Goal: Task Accomplishment & Management: Complete application form

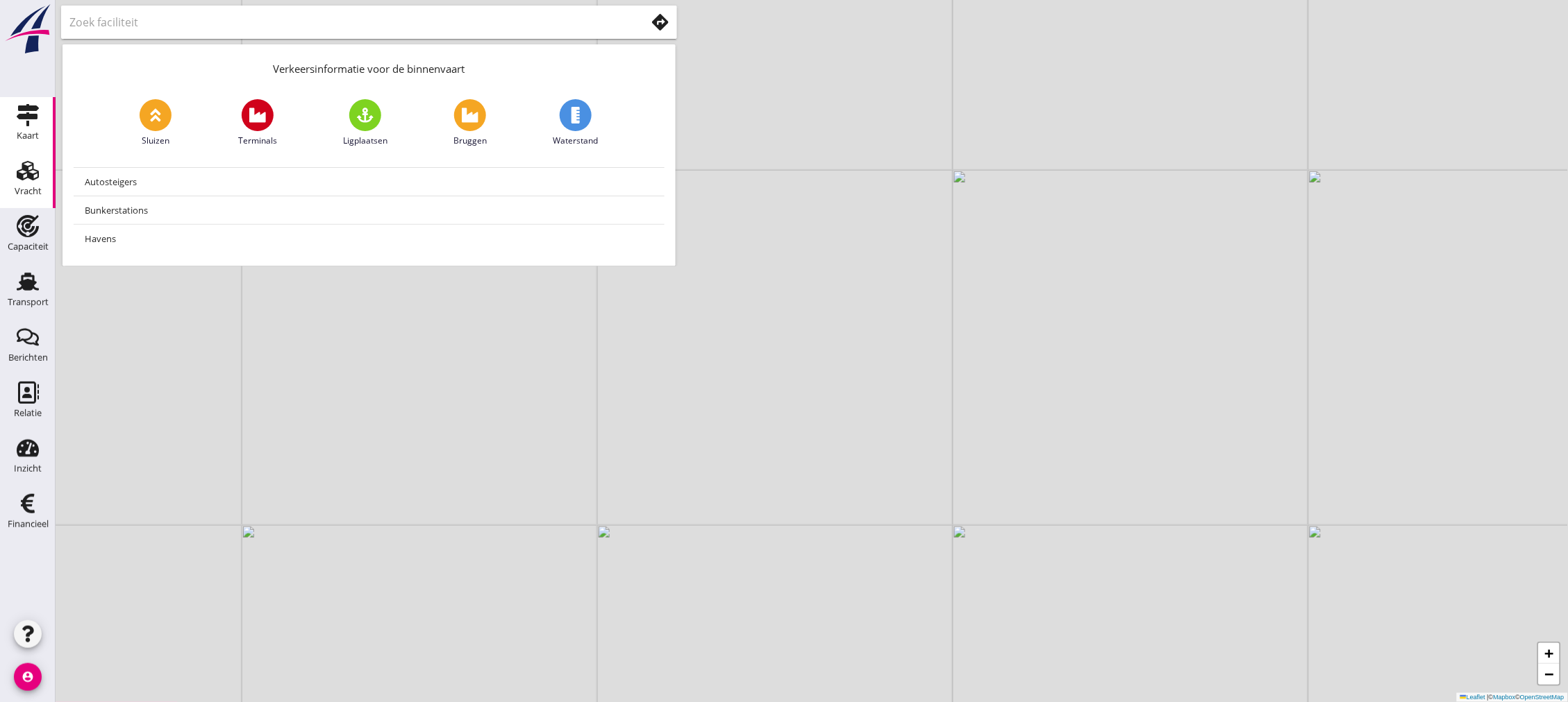
click at [39, 197] on div "Vracht" at bounding box center [28, 192] width 27 height 20
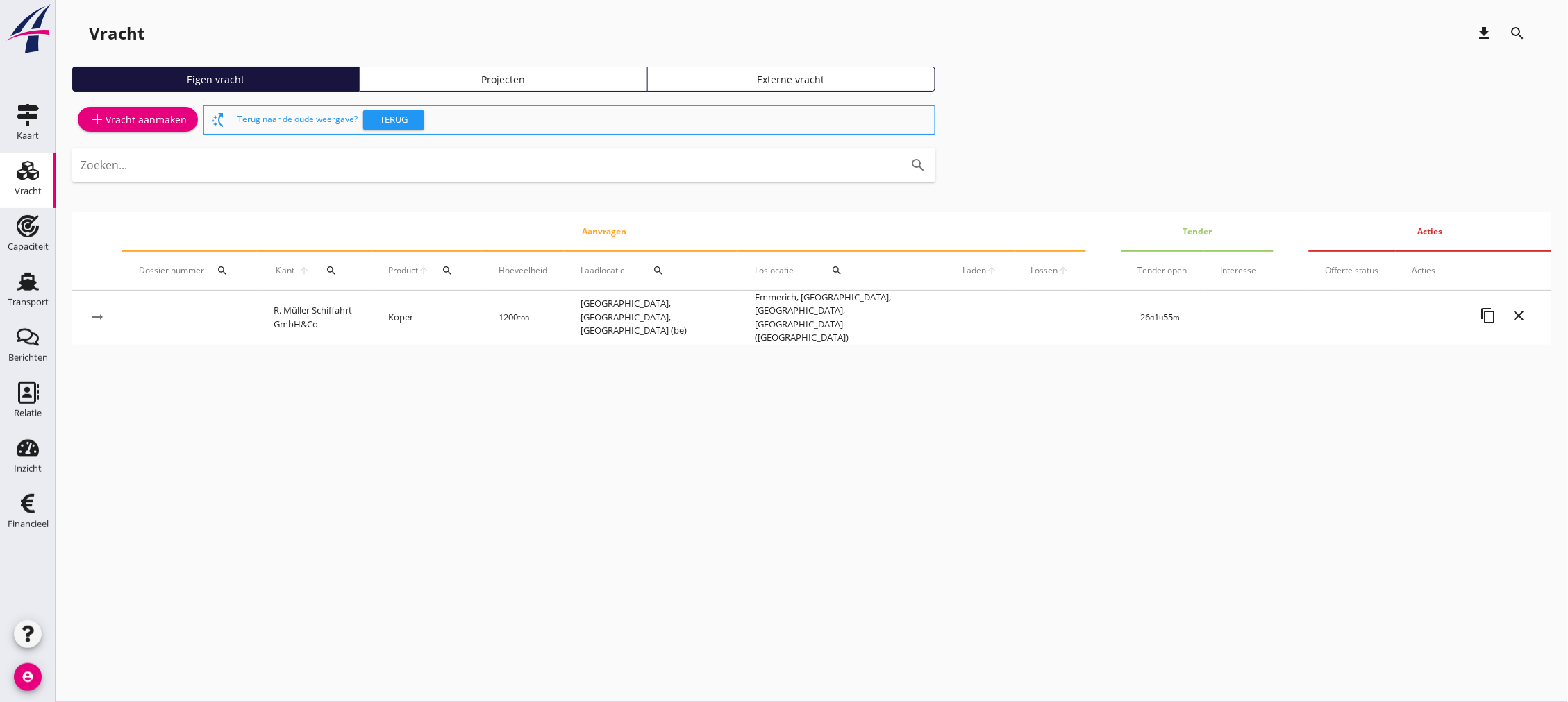
click at [136, 118] on div "add Vracht aanmaken" at bounding box center [137, 119] width 98 height 17
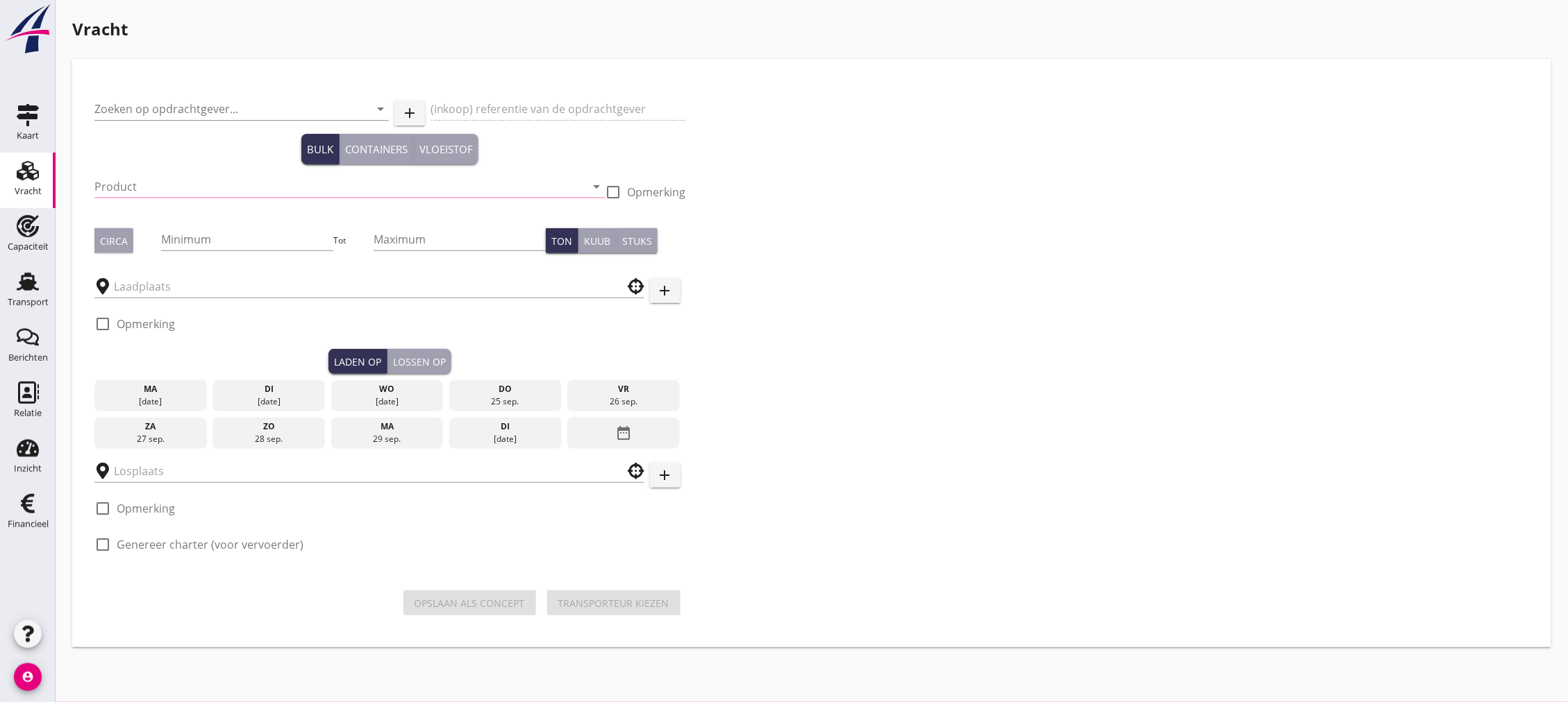
click at [192, 95] on div "Zoeken op opdrachtgever... arrow_drop_down" at bounding box center [242, 111] width 294 height 45
click at [197, 107] on input "Zoeken op opdrachtgever..." at bounding box center [222, 108] width 256 height 22
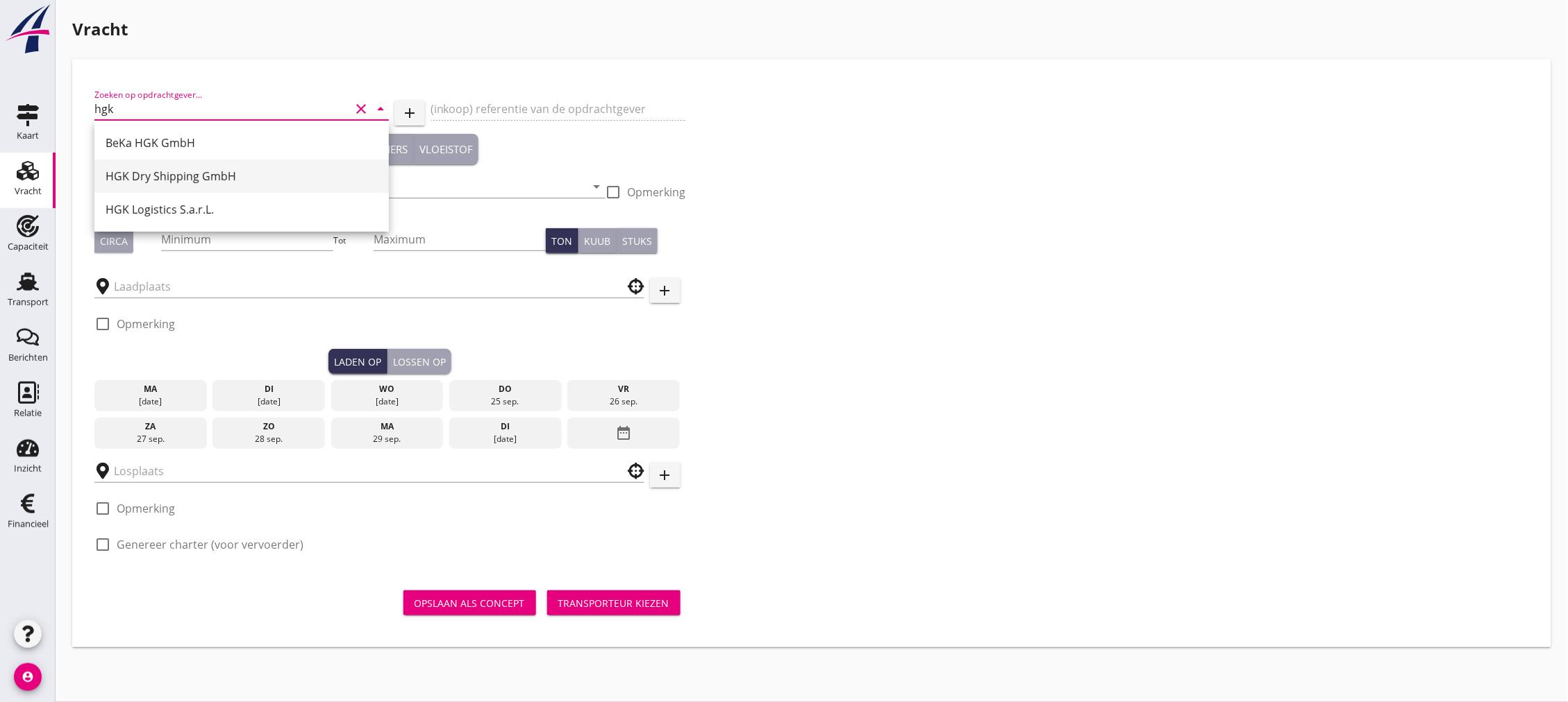
click at [195, 179] on div "HGK Dry Shipping GmbH" at bounding box center [242, 176] width 273 height 17
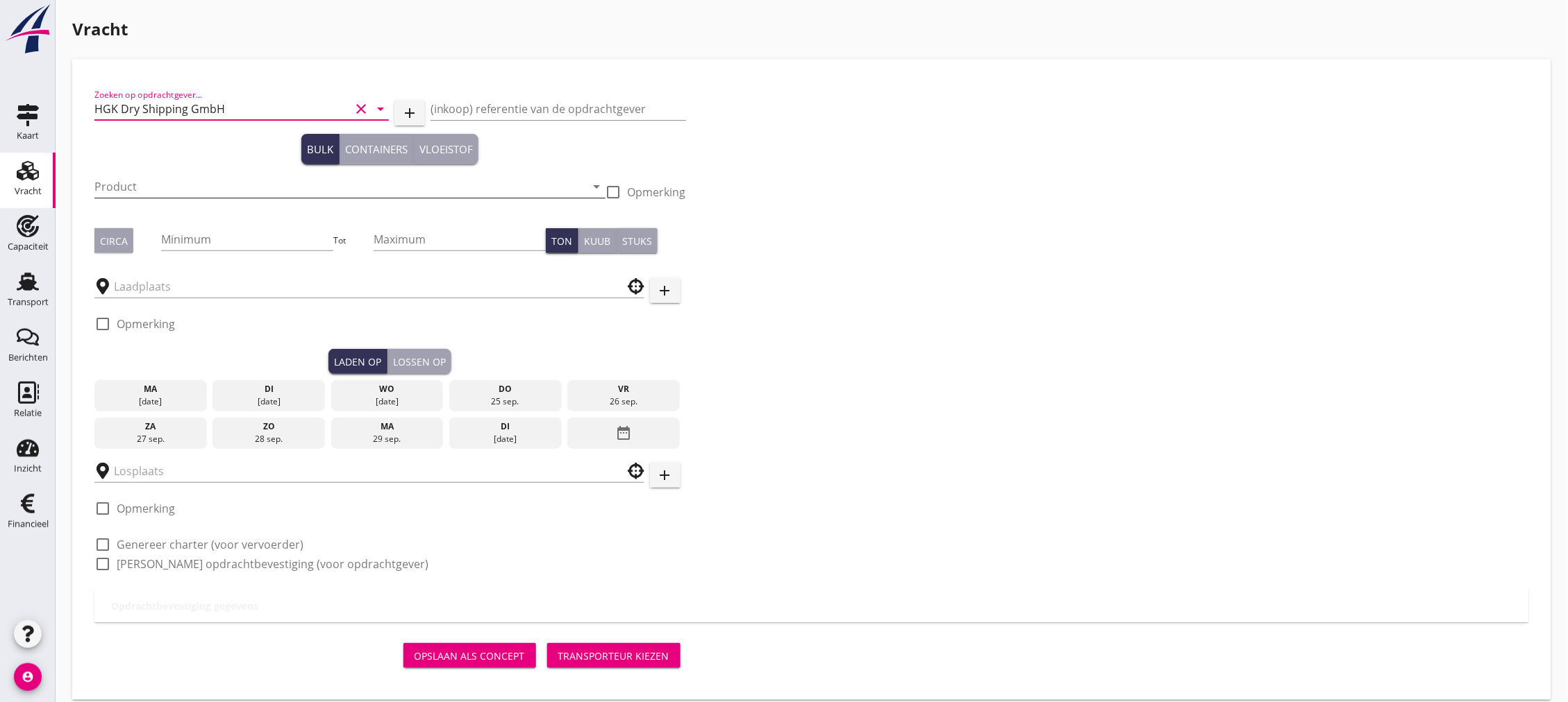
type input "HGK Dry Shipping GmbH"
click at [212, 190] on input "Product" at bounding box center [340, 187] width 491 height 22
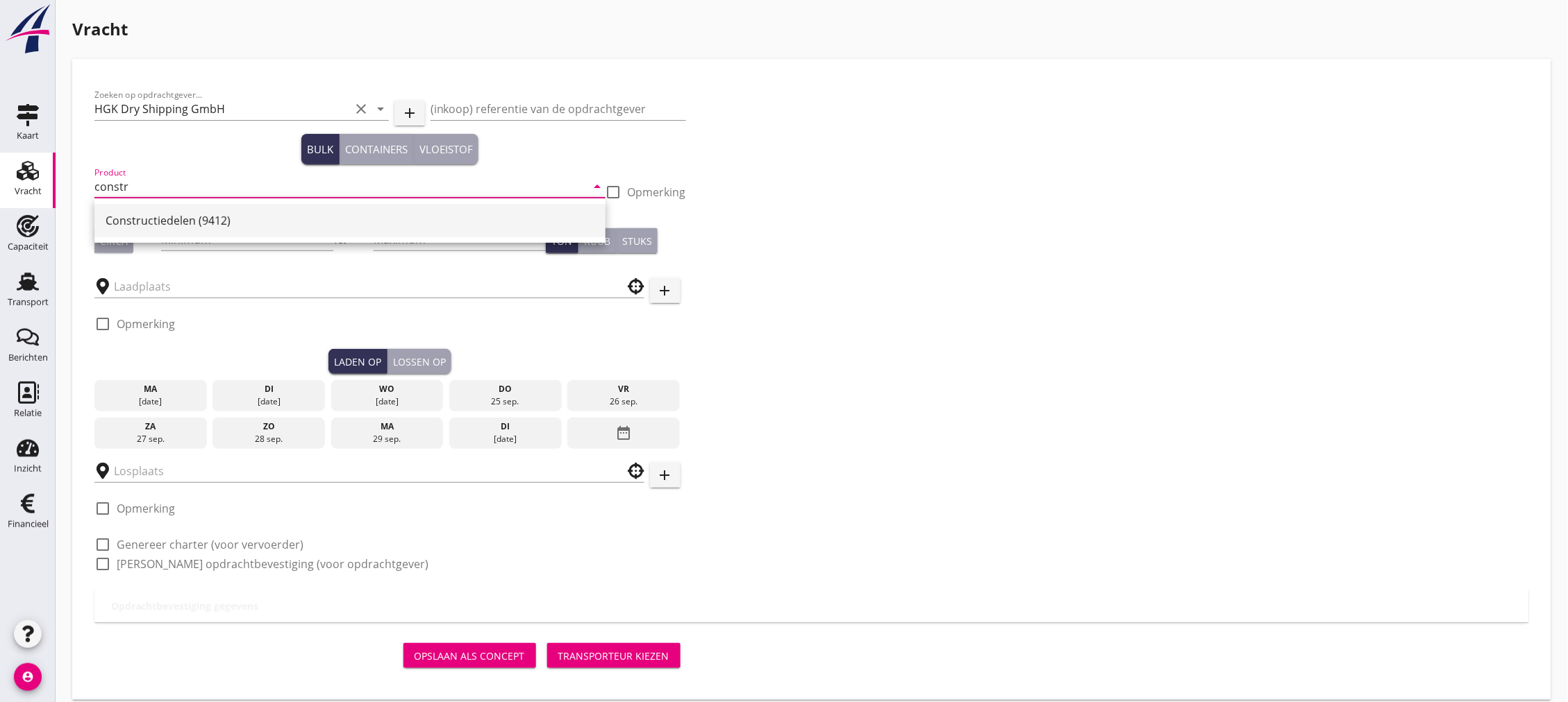
click at [204, 217] on div "Constructiedelen (9412)" at bounding box center [349, 221] width 489 height 17
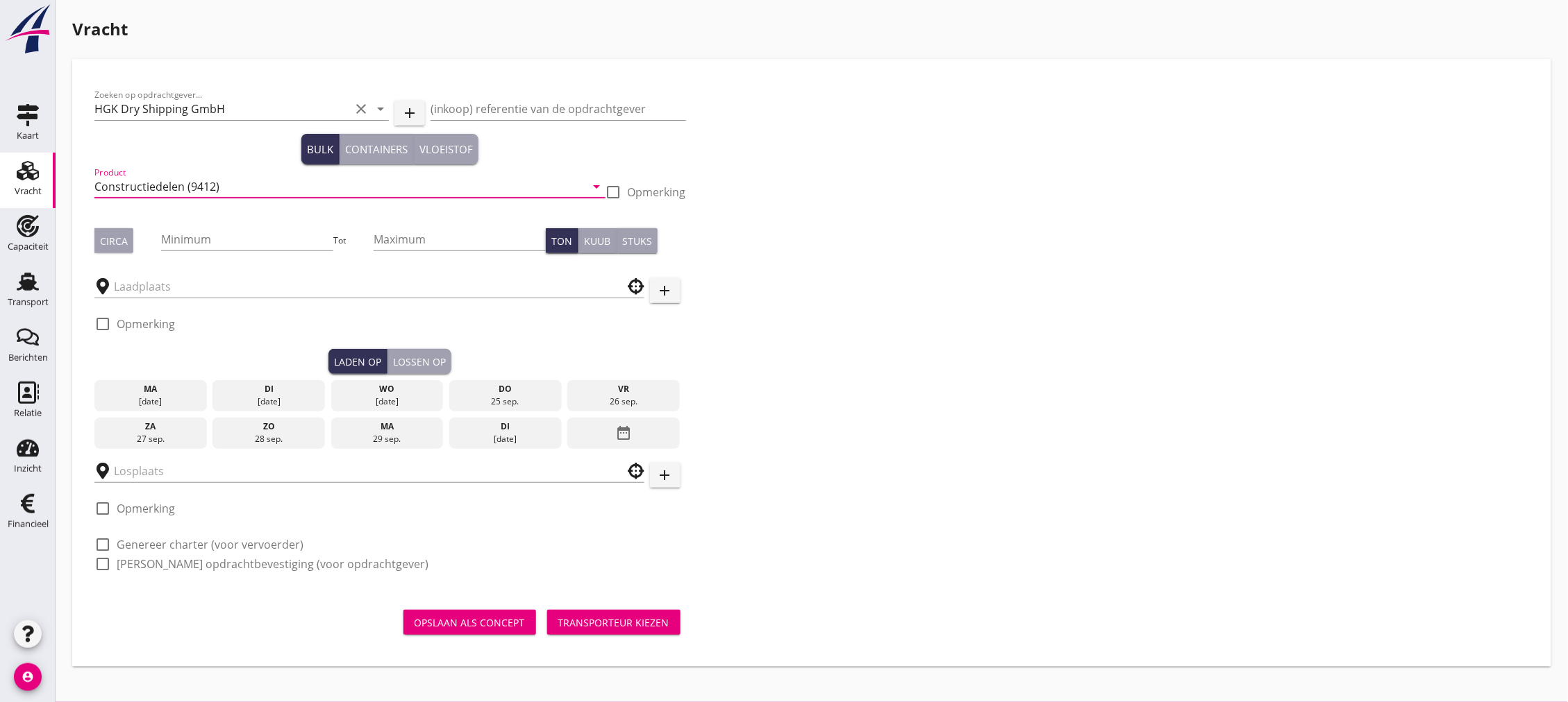
type input "Constructiedelen (9412)"
click at [118, 254] on div "Circa Minimum Tot Maximum Ton Kuub Stuks" at bounding box center [390, 240] width 592 height 47
click at [116, 245] on div "Circa" at bounding box center [114, 241] width 28 height 15
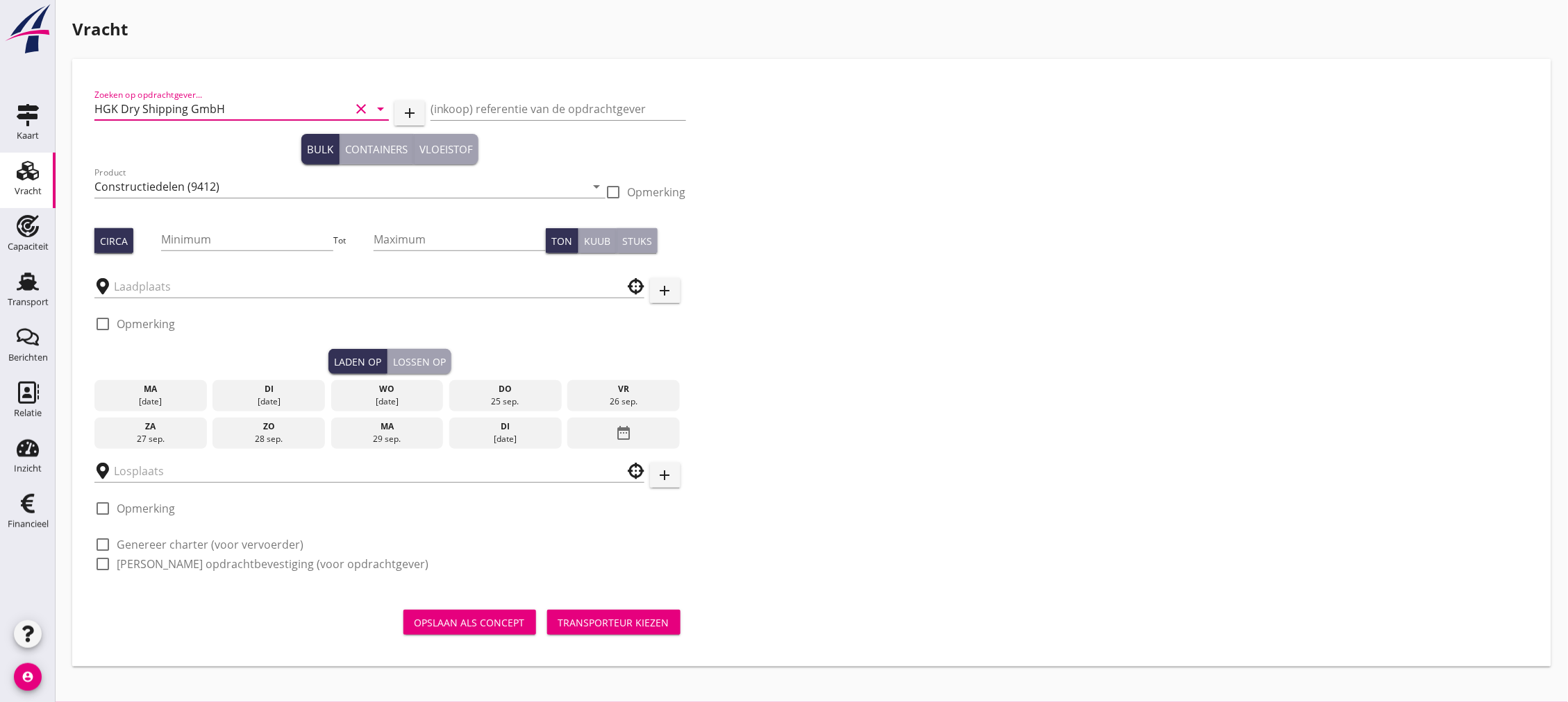
click at [247, 109] on input "HGK Dry Shipping GmbH" at bounding box center [222, 108] width 256 height 22
click at [222, 153] on div "M. Preymesser GmbH&Co" at bounding box center [242, 143] width 273 height 34
type input "M. Preymesser GmbH&Co"
click at [216, 234] on input "Minimum" at bounding box center [247, 240] width 172 height 22
type input "25"
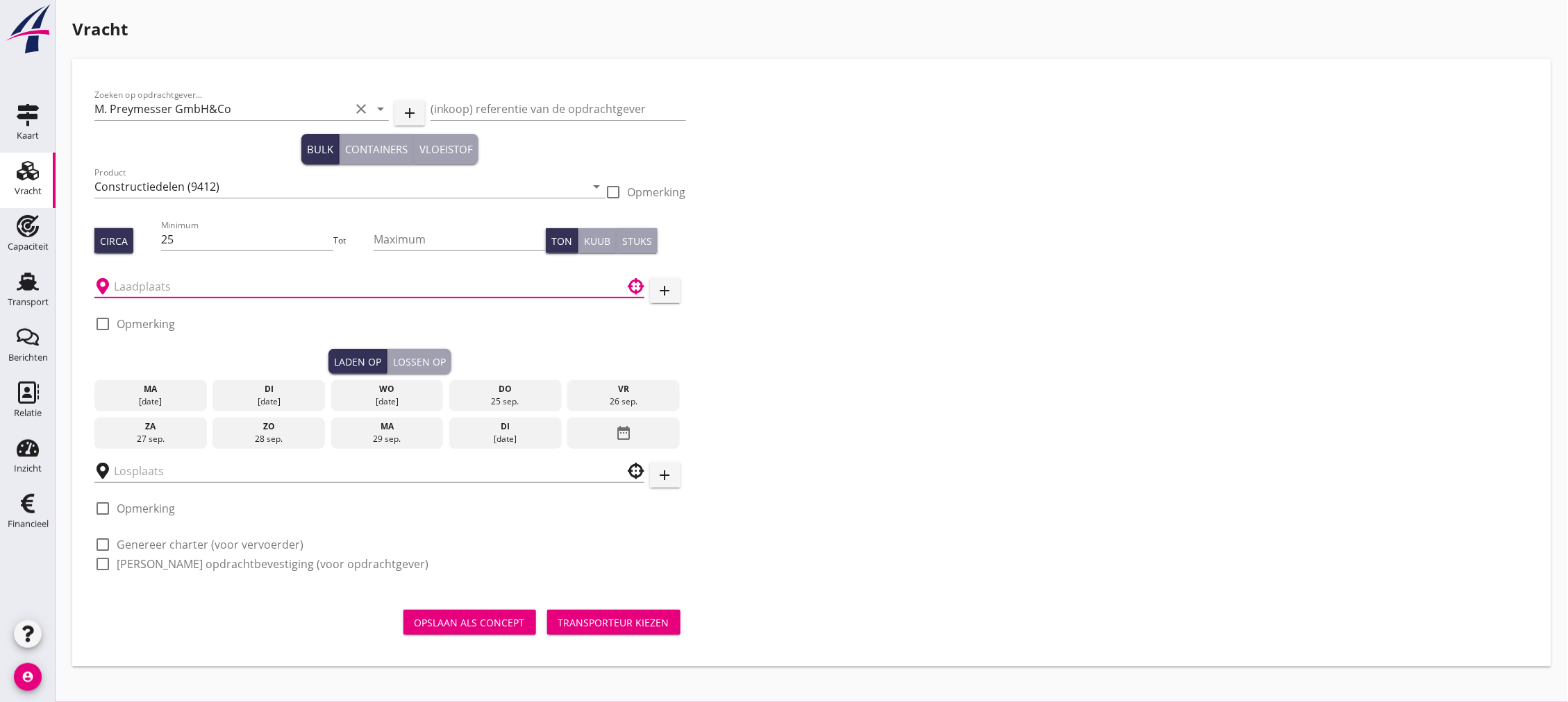
click at [160, 286] on input "text" at bounding box center [359, 286] width 491 height 22
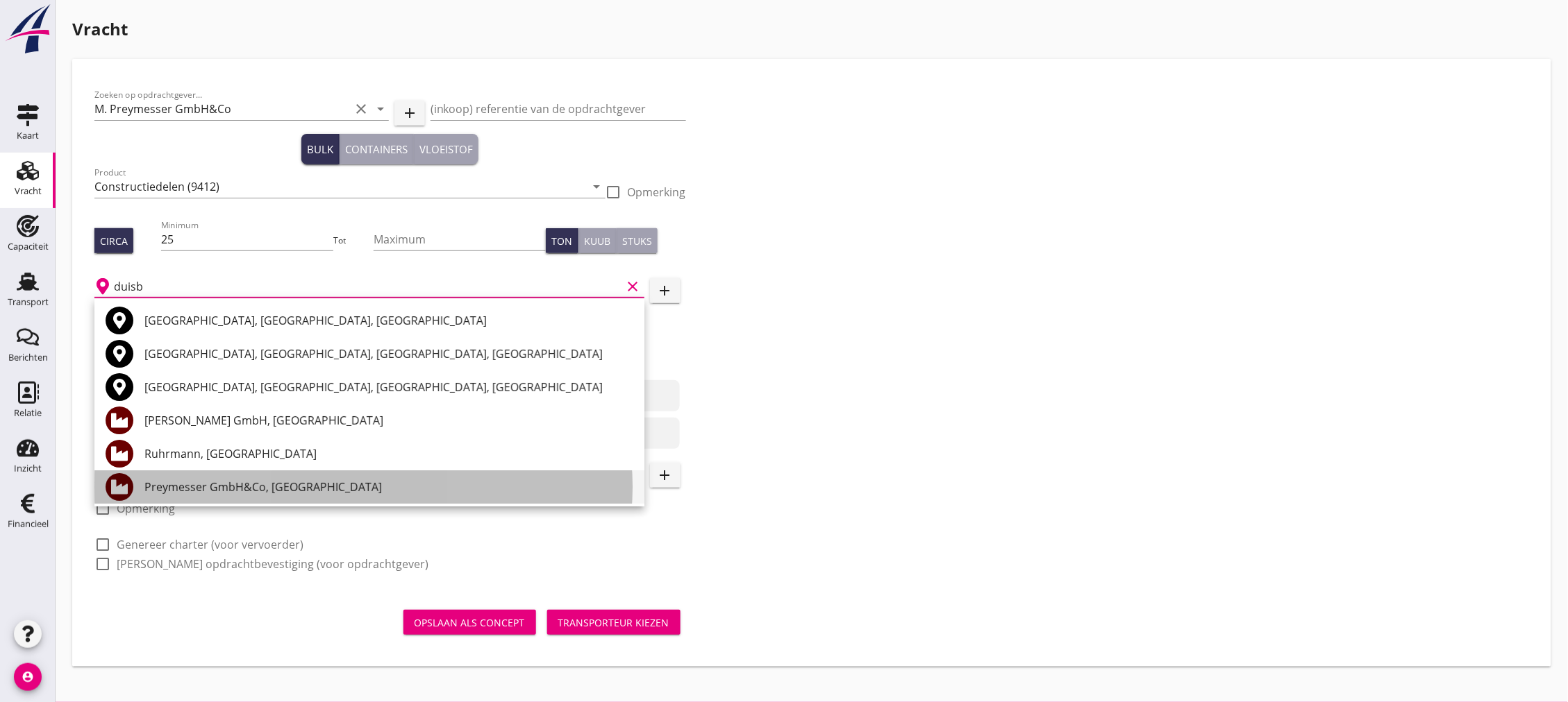
click at [233, 489] on div "Preymesser GmbH&Co, [GEOGRAPHIC_DATA]" at bounding box center [388, 487] width 489 height 17
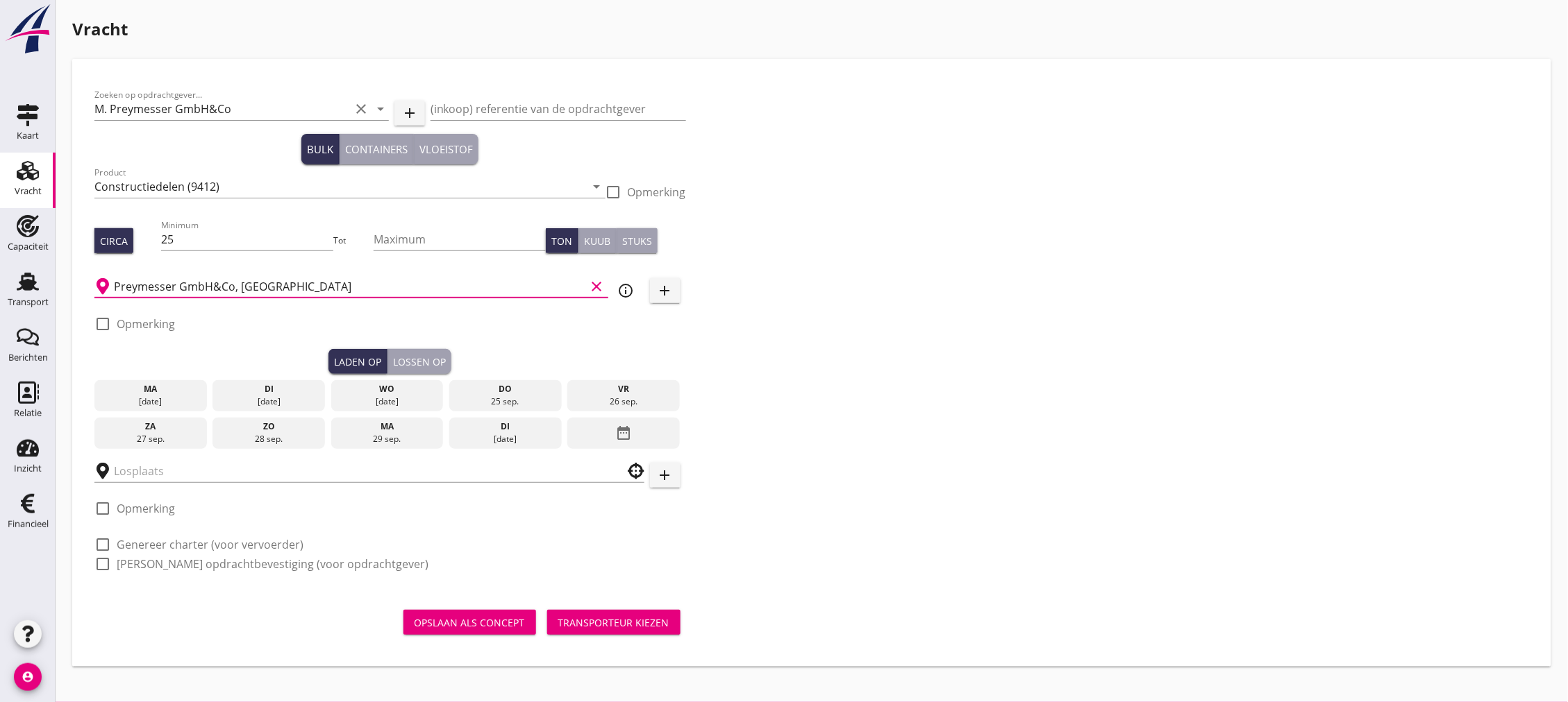
type input "Preymesser GmbH&Co, [GEOGRAPHIC_DATA]"
click at [261, 468] on input "text" at bounding box center [359, 471] width 491 height 22
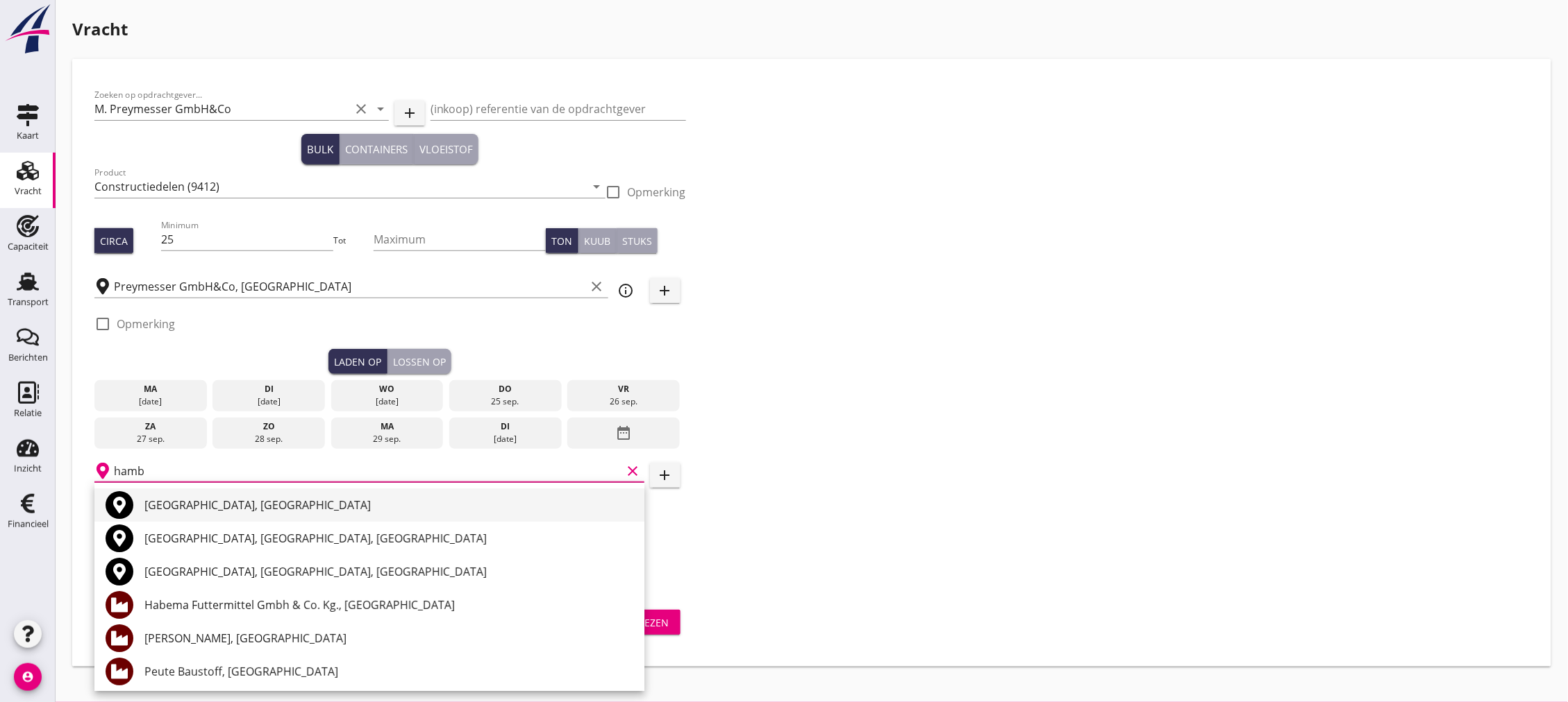
click at [276, 493] on div "[GEOGRAPHIC_DATA], [GEOGRAPHIC_DATA]" at bounding box center [388, 505] width 489 height 34
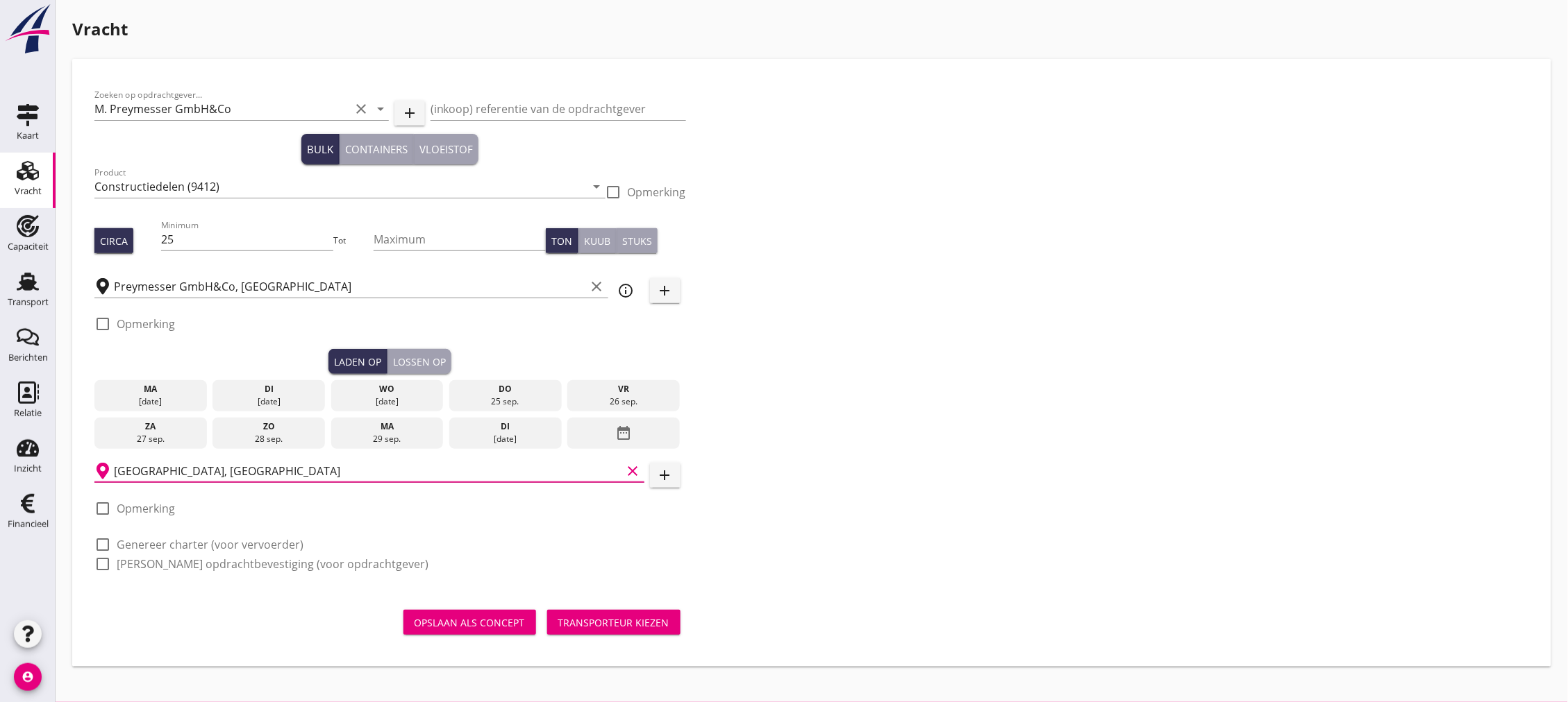
type input "[GEOGRAPHIC_DATA], [GEOGRAPHIC_DATA]"
click at [252, 544] on label "Genereer charter (voor vervoerder)" at bounding box center [210, 545] width 187 height 14
checkbox input "true"
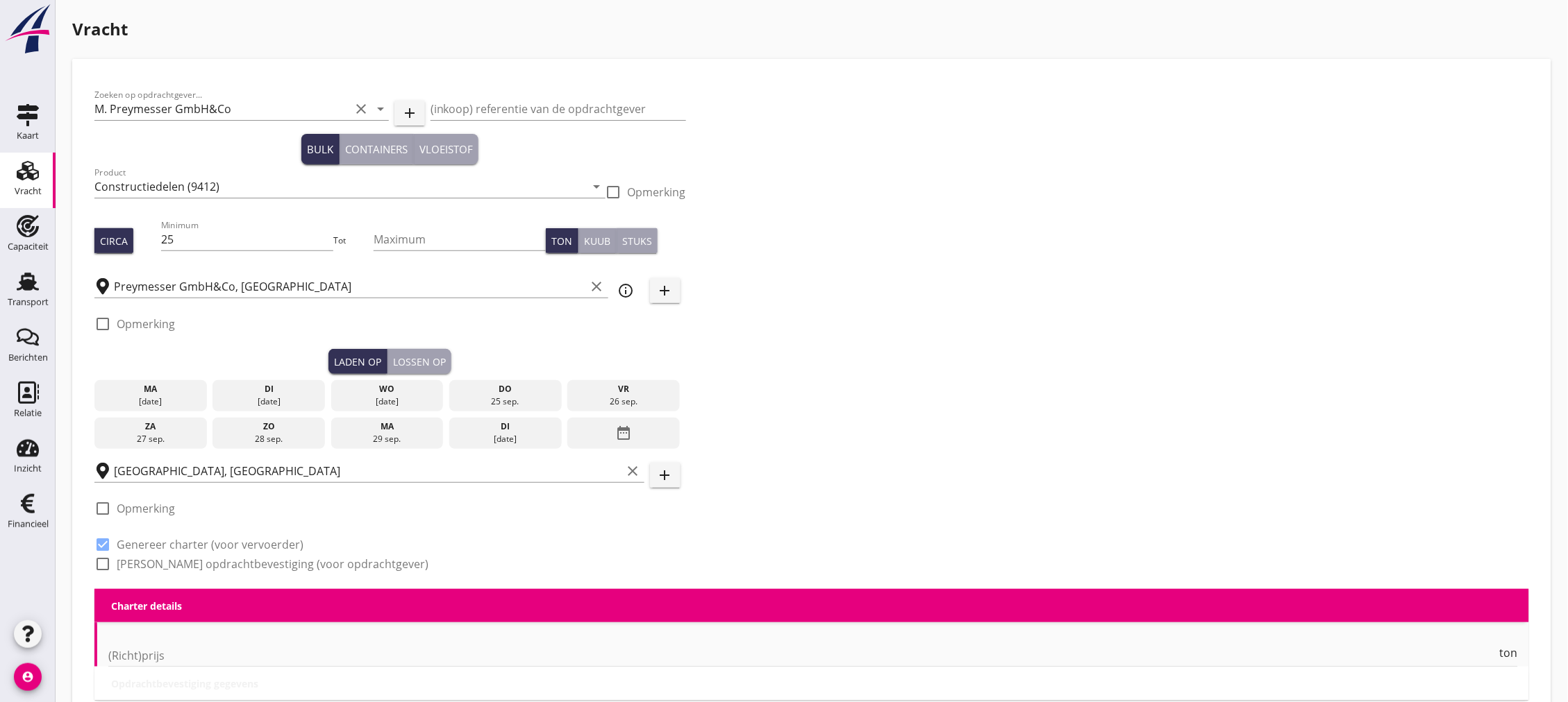
click at [254, 558] on label "[PERSON_NAME] opdrachtbevestiging (voor opdrachtgever)" at bounding box center [272, 564] width 311 height 14
checkbox input "true"
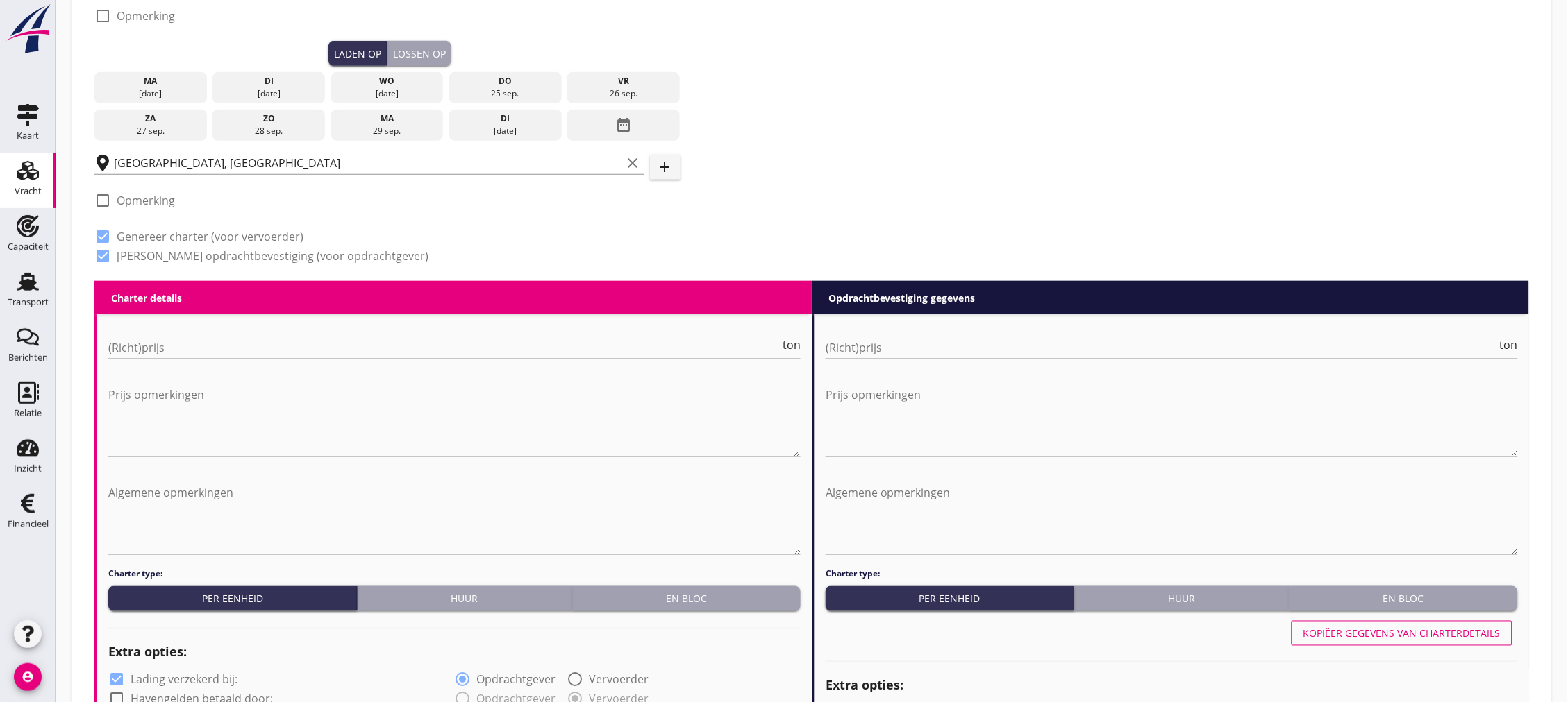
scroll to position [539, 0]
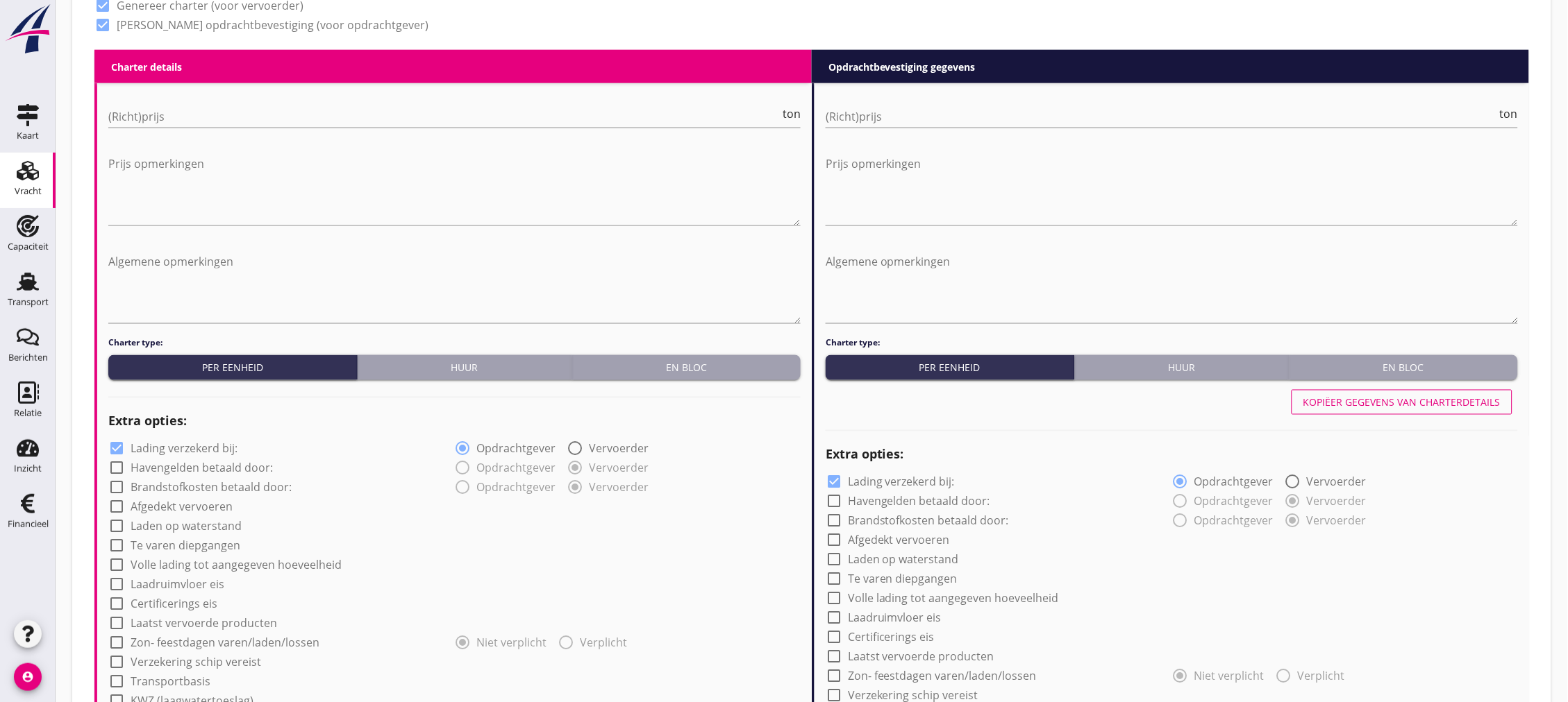
click at [518, 102] on div "(Richt)prijs ton" at bounding box center [455, 119] width 692 height 45
click at [523, 114] on input "(Richt)prijs" at bounding box center [444, 116] width 672 height 22
click at [434, 112] on input "(Richt)prijs" at bounding box center [444, 116] width 672 height 22
click at [702, 365] on div "En bloc" at bounding box center [686, 368] width 217 height 15
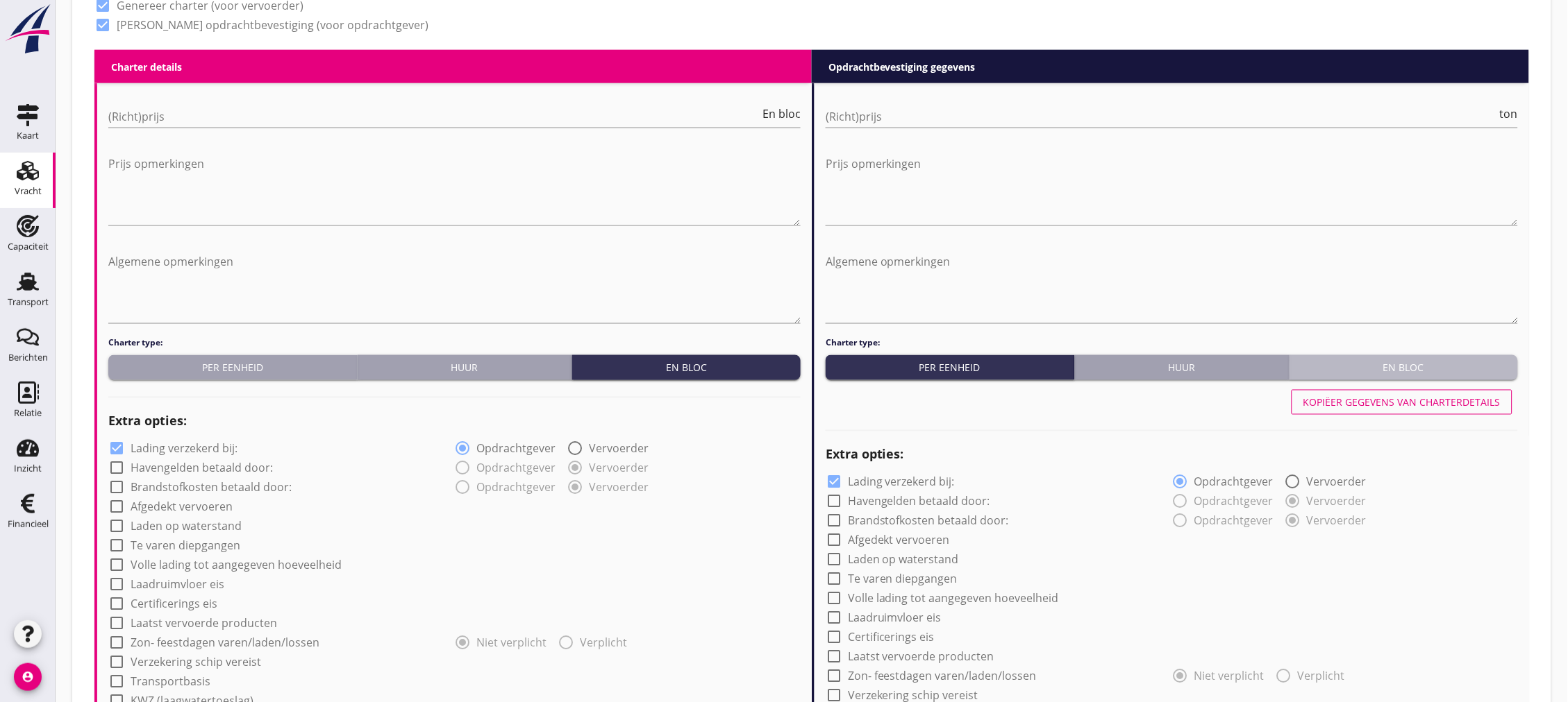
click at [1420, 368] on div "En bloc" at bounding box center [1404, 368] width 217 height 15
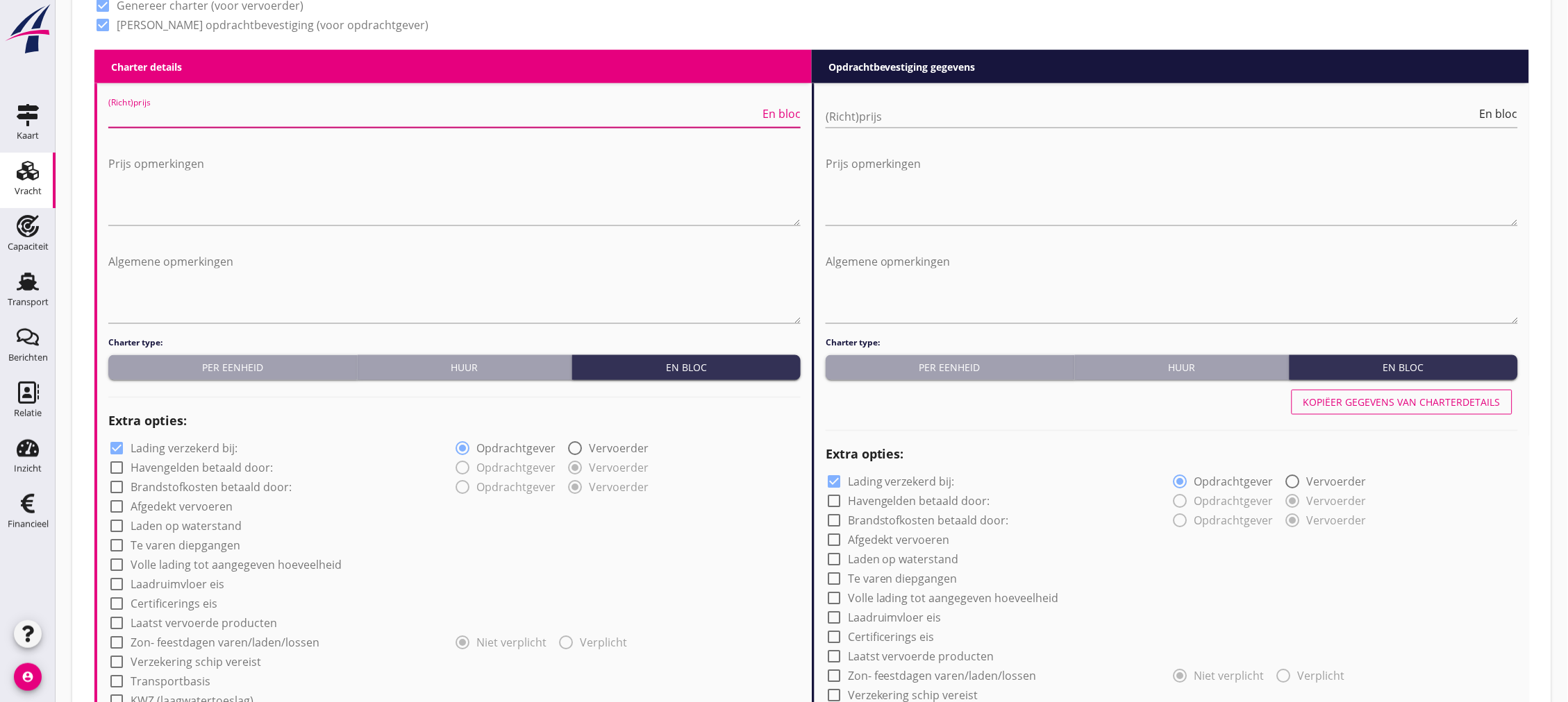
click at [592, 123] on input "(Richt)prijs" at bounding box center [434, 116] width 652 height 22
type input "9000"
click at [857, 120] on input "(Richt)prijs" at bounding box center [1151, 116] width 652 height 22
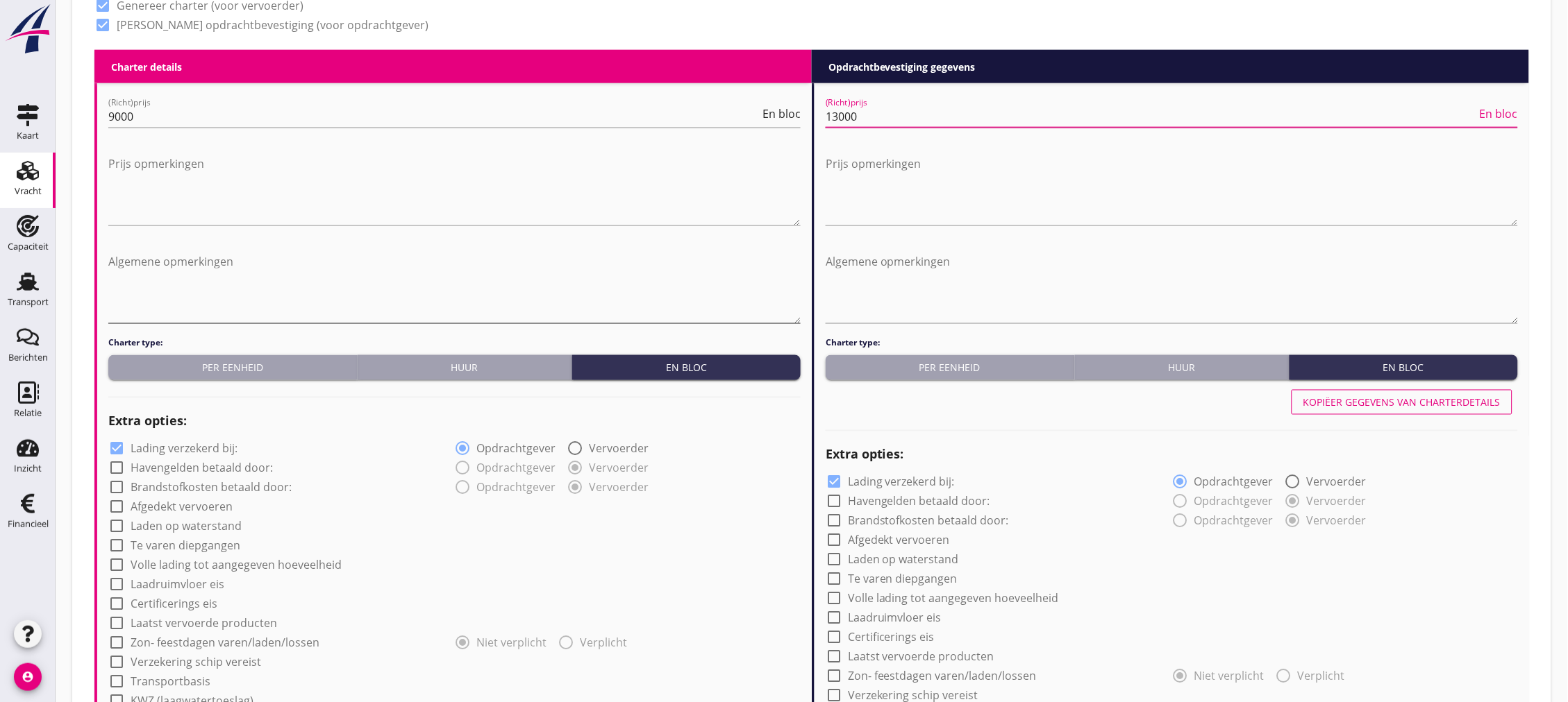
type input "13000"
click at [493, 253] on textarea "Algemene opmerkingen" at bounding box center [455, 286] width 692 height 73
paste textarea "733x548x368 cm"
type textarea "Kiste 733x548x368 cm"
click at [191, 445] on label "Lading verzekerd bij:" at bounding box center [183, 449] width 106 height 14
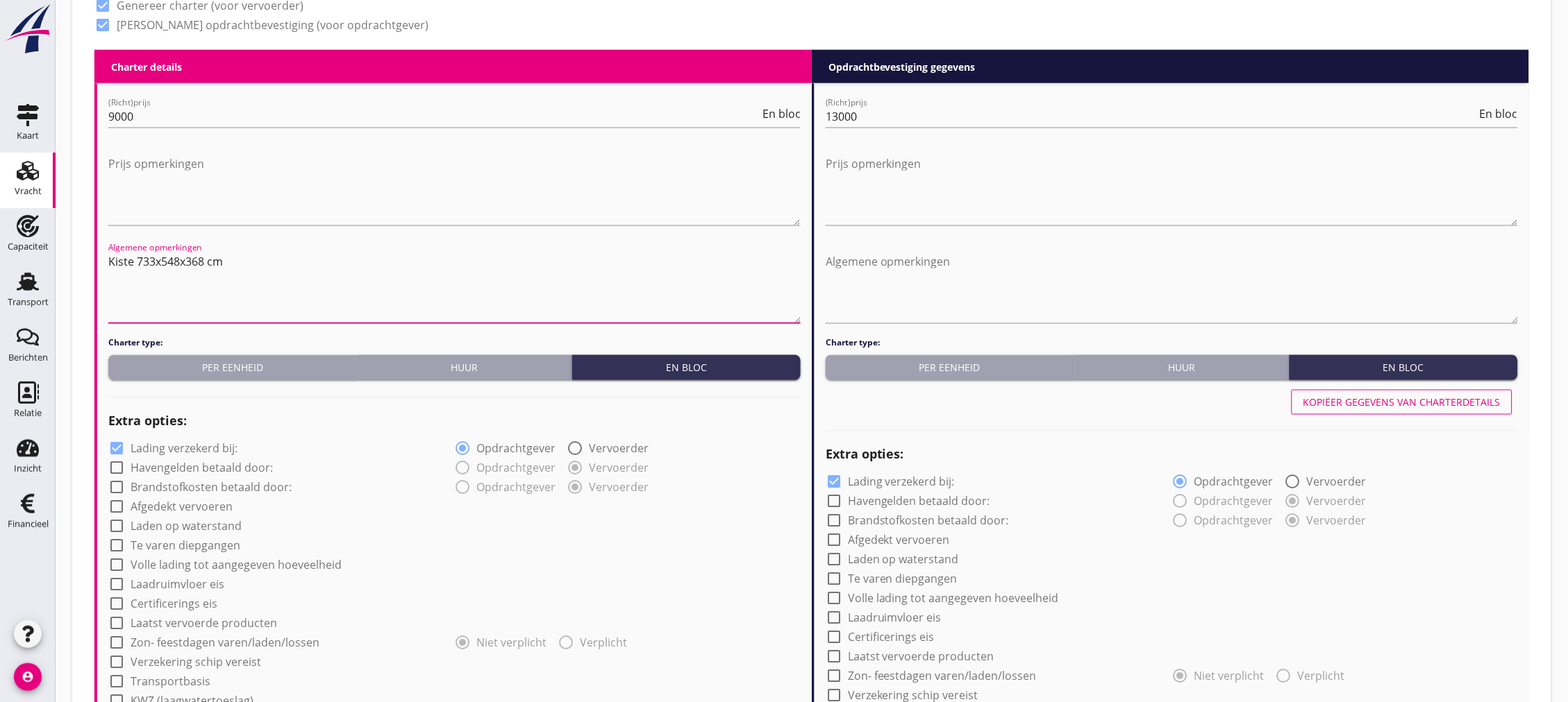
checkbox input "false"
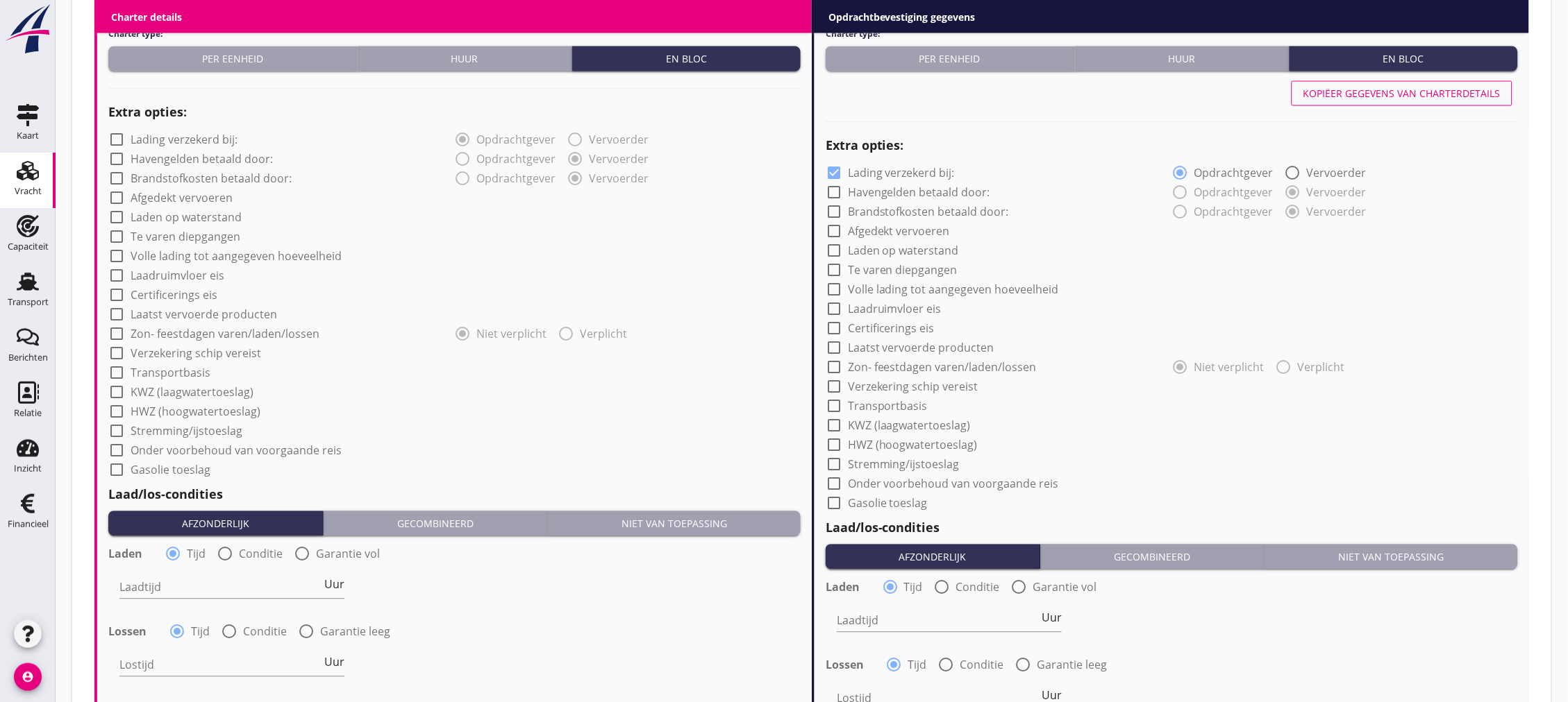
click at [190, 375] on label "Transportbasis" at bounding box center [170, 374] width 80 height 14
checkbox input "true"
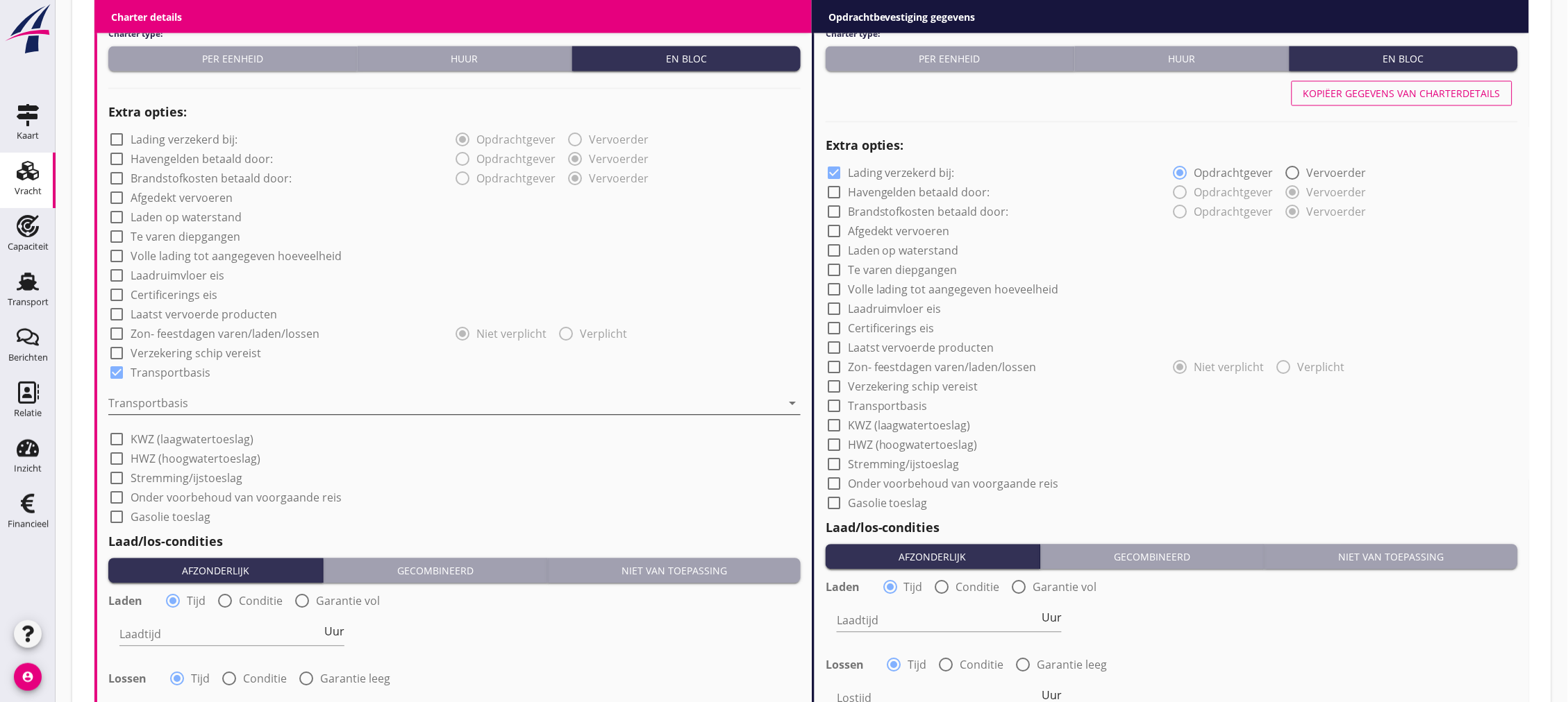
click at [235, 408] on div at bounding box center [445, 404] width 673 height 22
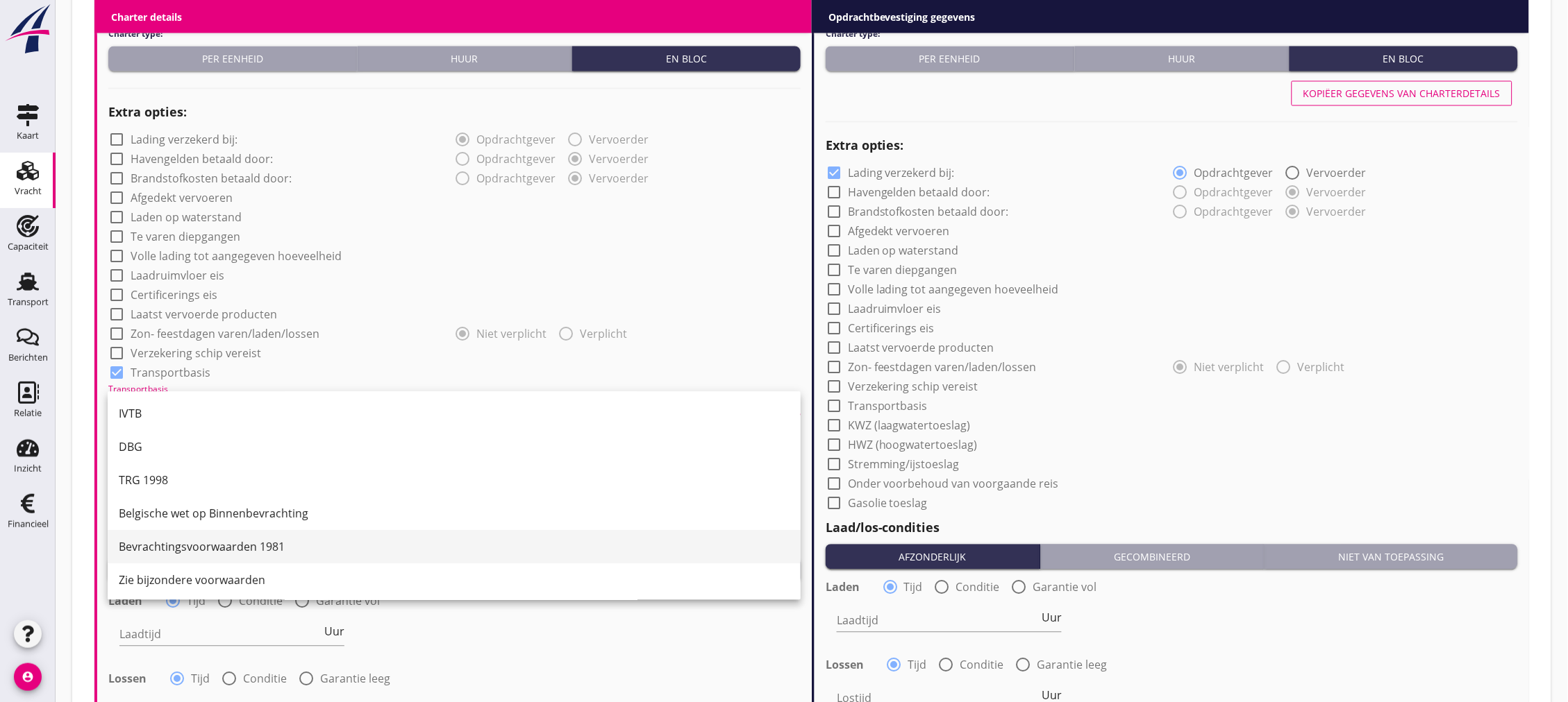
scroll to position [36, 0]
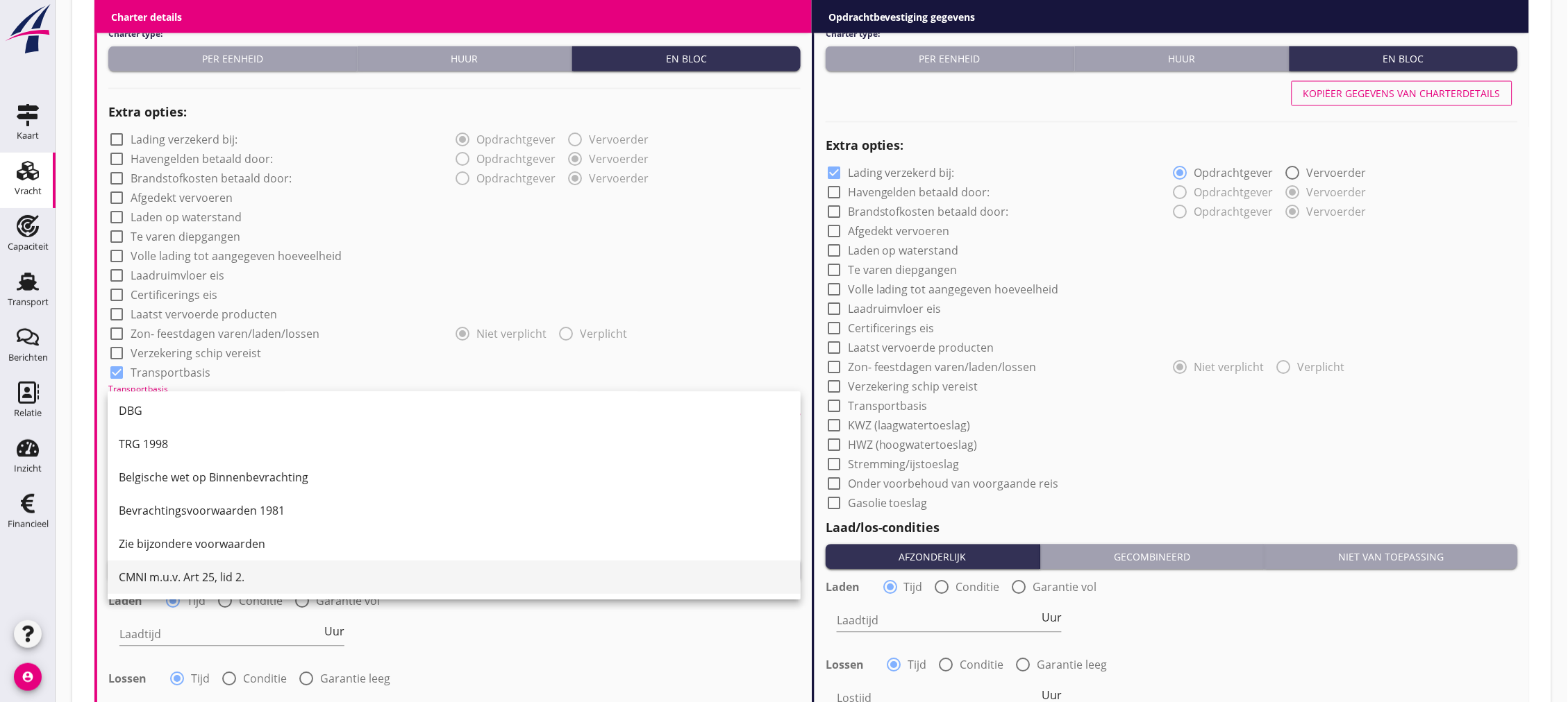
click at [252, 576] on div "CMNI m.u.v. Art 25, lid 2." at bounding box center [454, 578] width 671 height 17
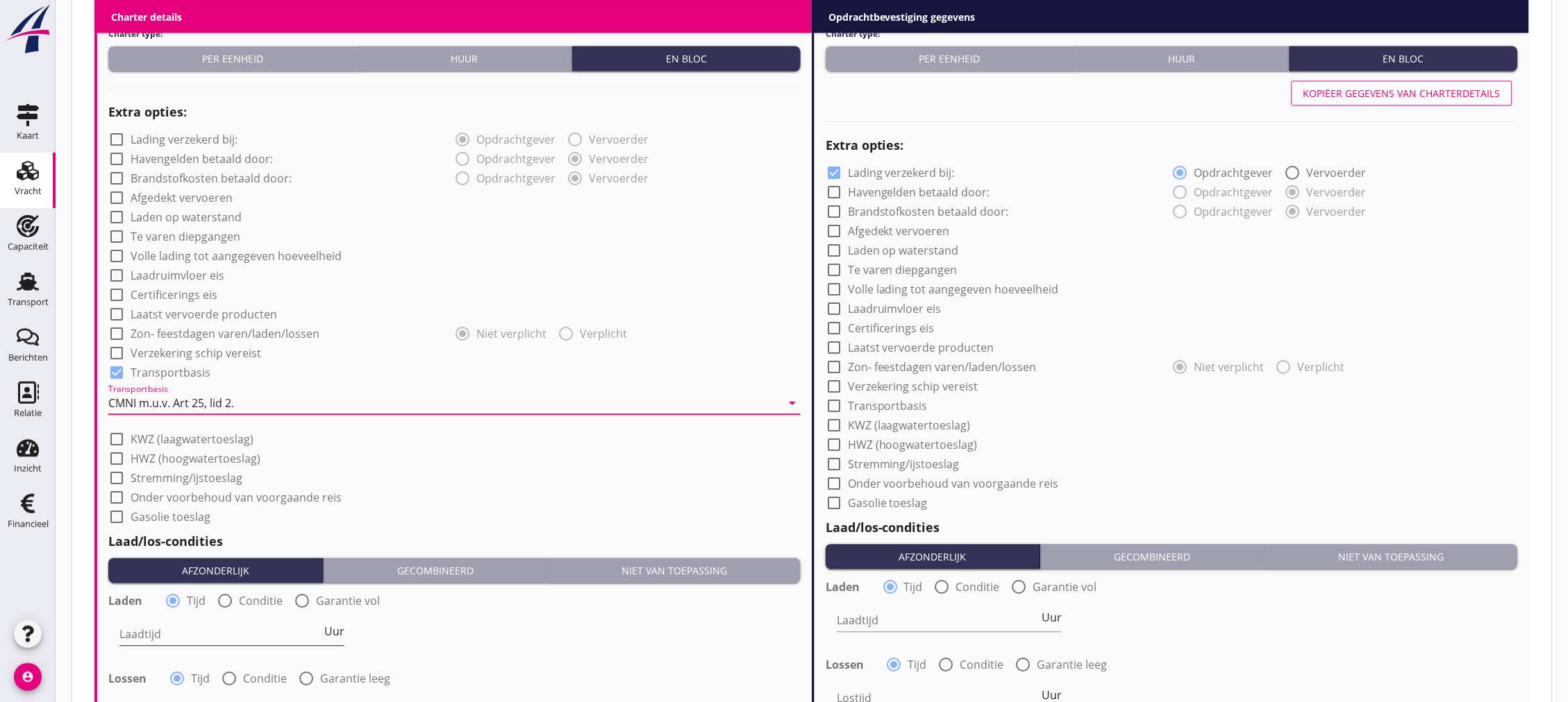
click at [245, 633] on input "Laadtijd" at bounding box center [220, 634] width 202 height 22
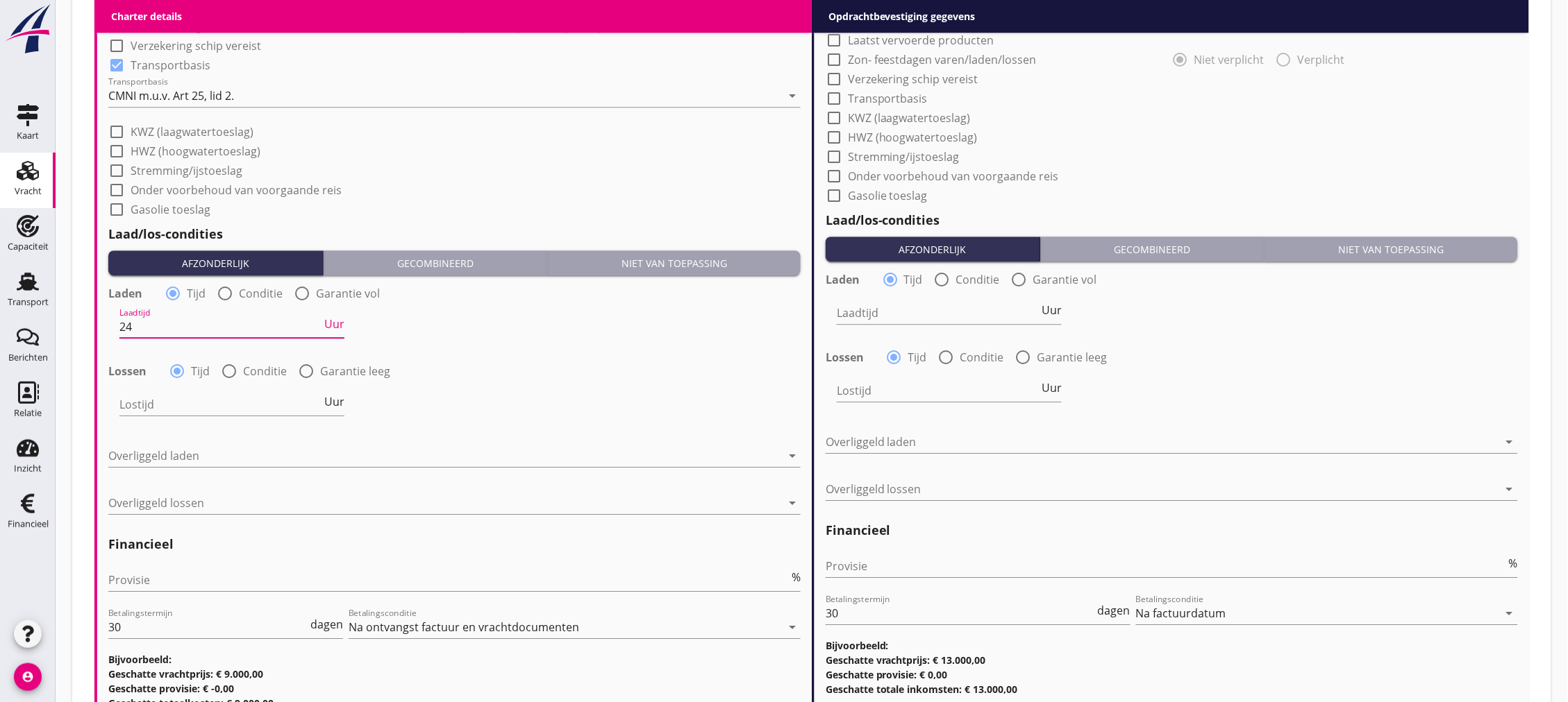
scroll to position [1233, 0]
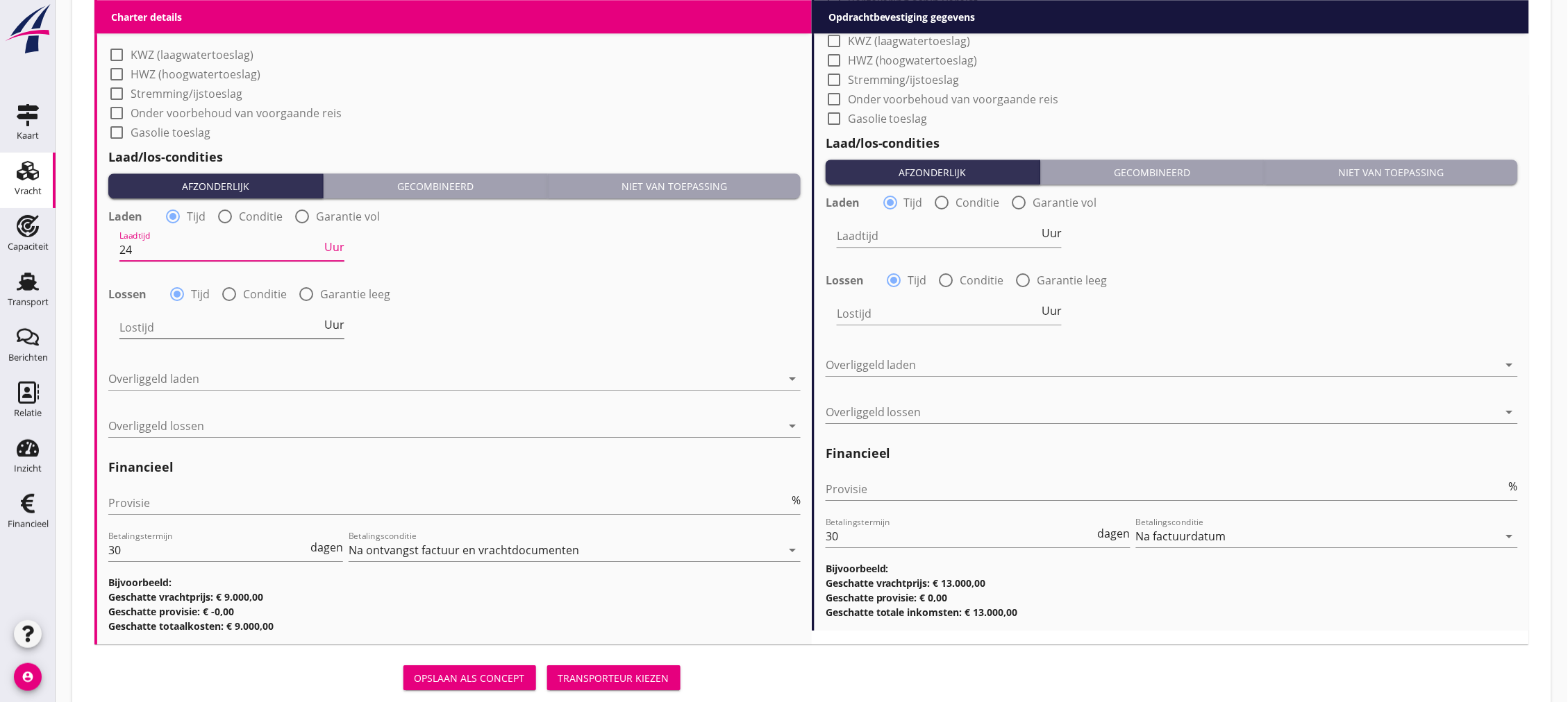
type input "24"
click at [231, 323] on input "Lostijd" at bounding box center [220, 327] width 202 height 22
type input "24"
click at [231, 371] on div at bounding box center [445, 379] width 673 height 22
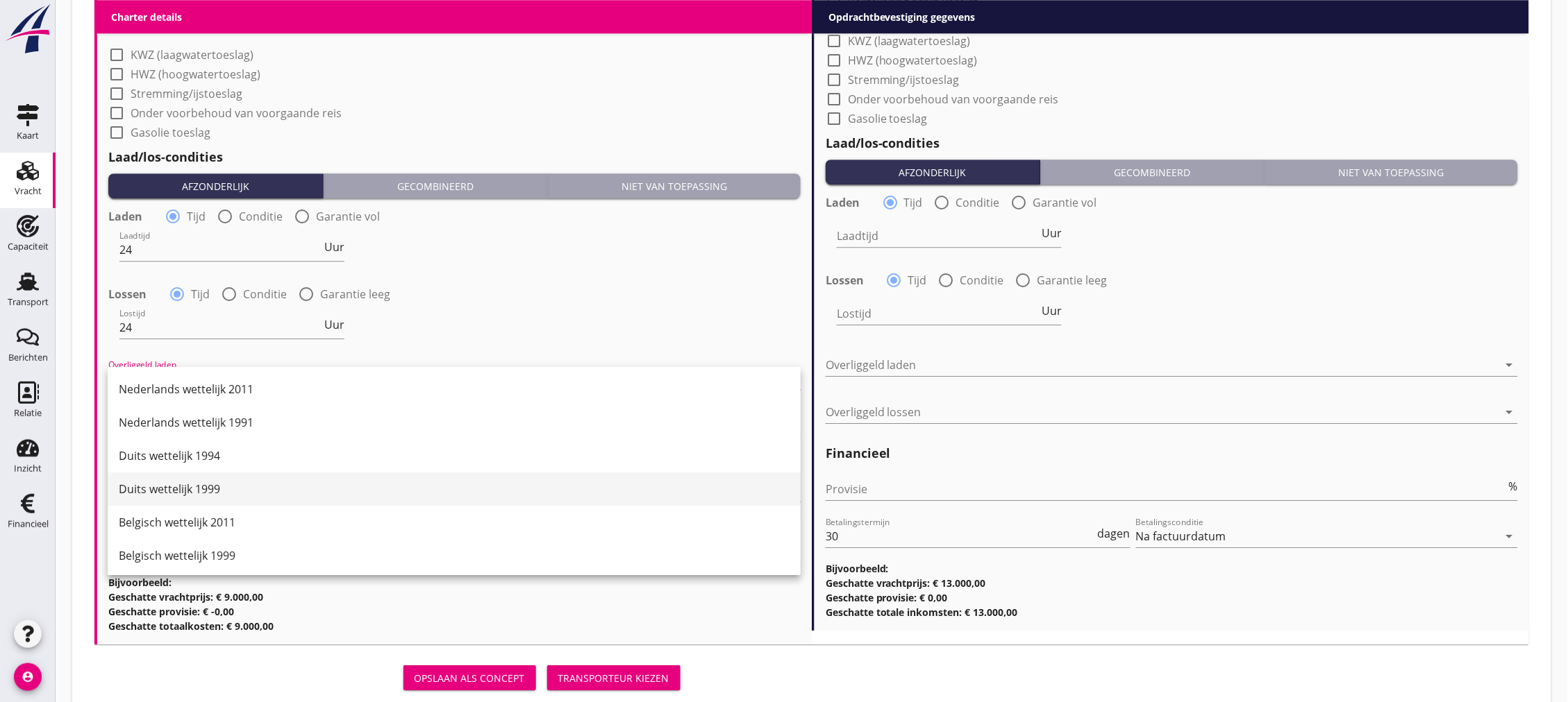
click at [246, 484] on div "Duits wettelijk 1999" at bounding box center [454, 489] width 671 height 17
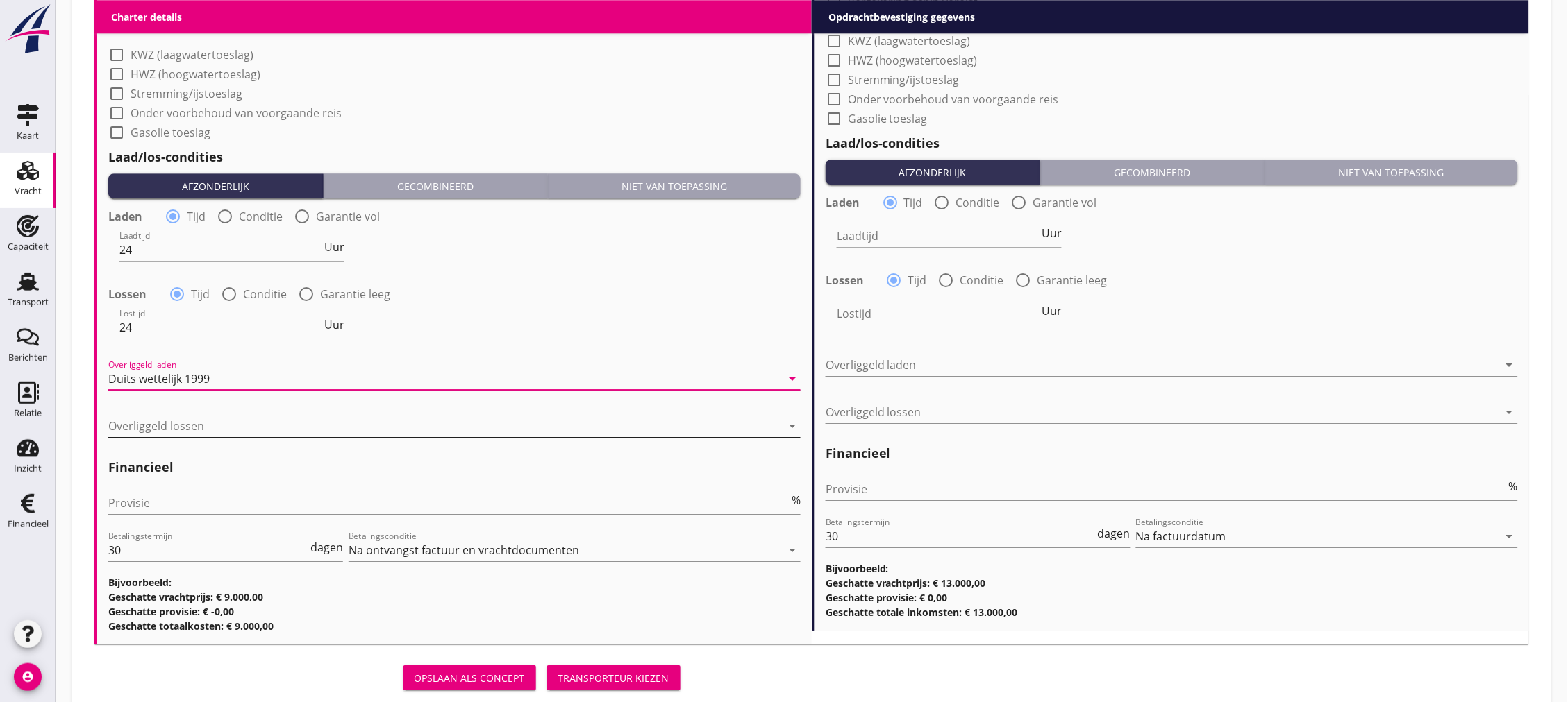
click at [253, 428] on div at bounding box center [445, 426] width 673 height 22
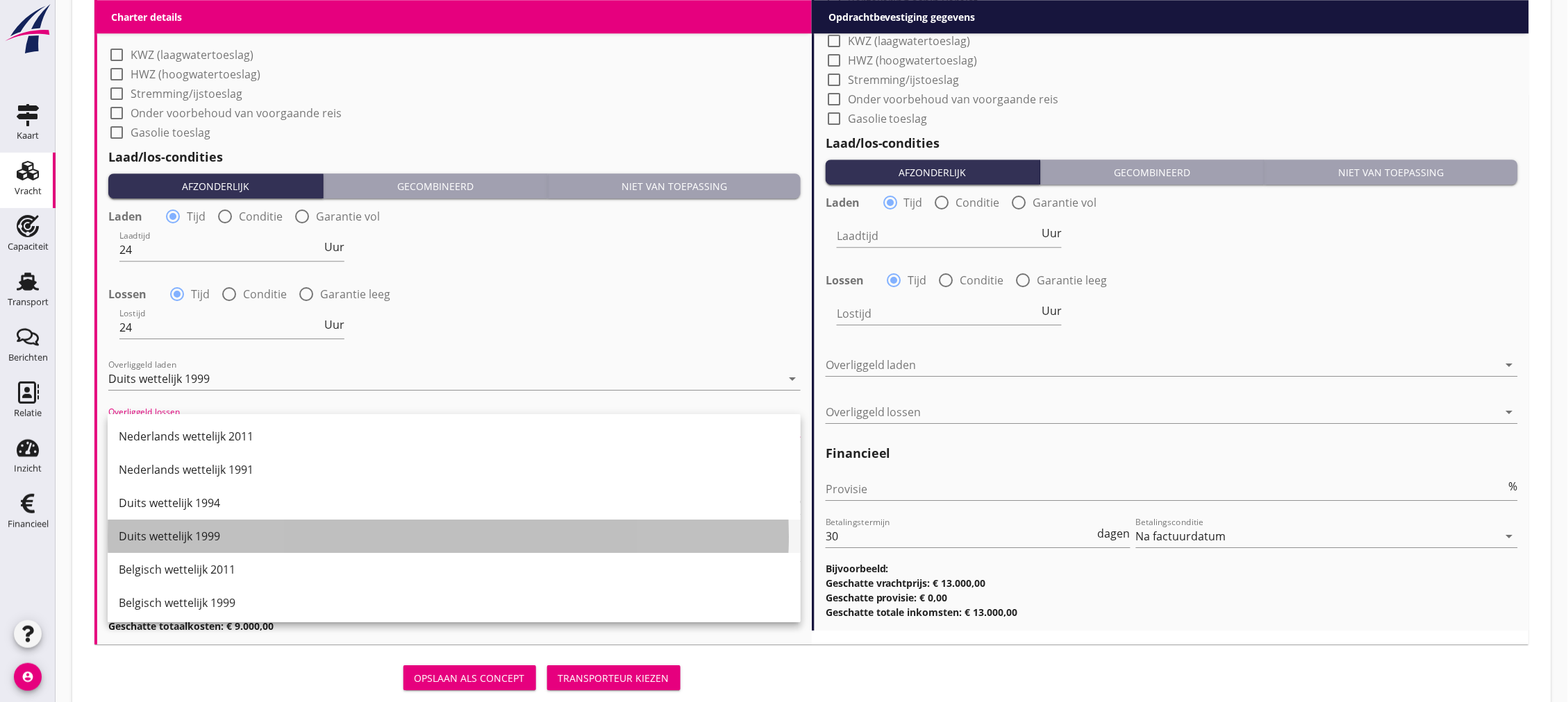
click at [259, 533] on div "Duits wettelijk 1999" at bounding box center [454, 536] width 671 height 17
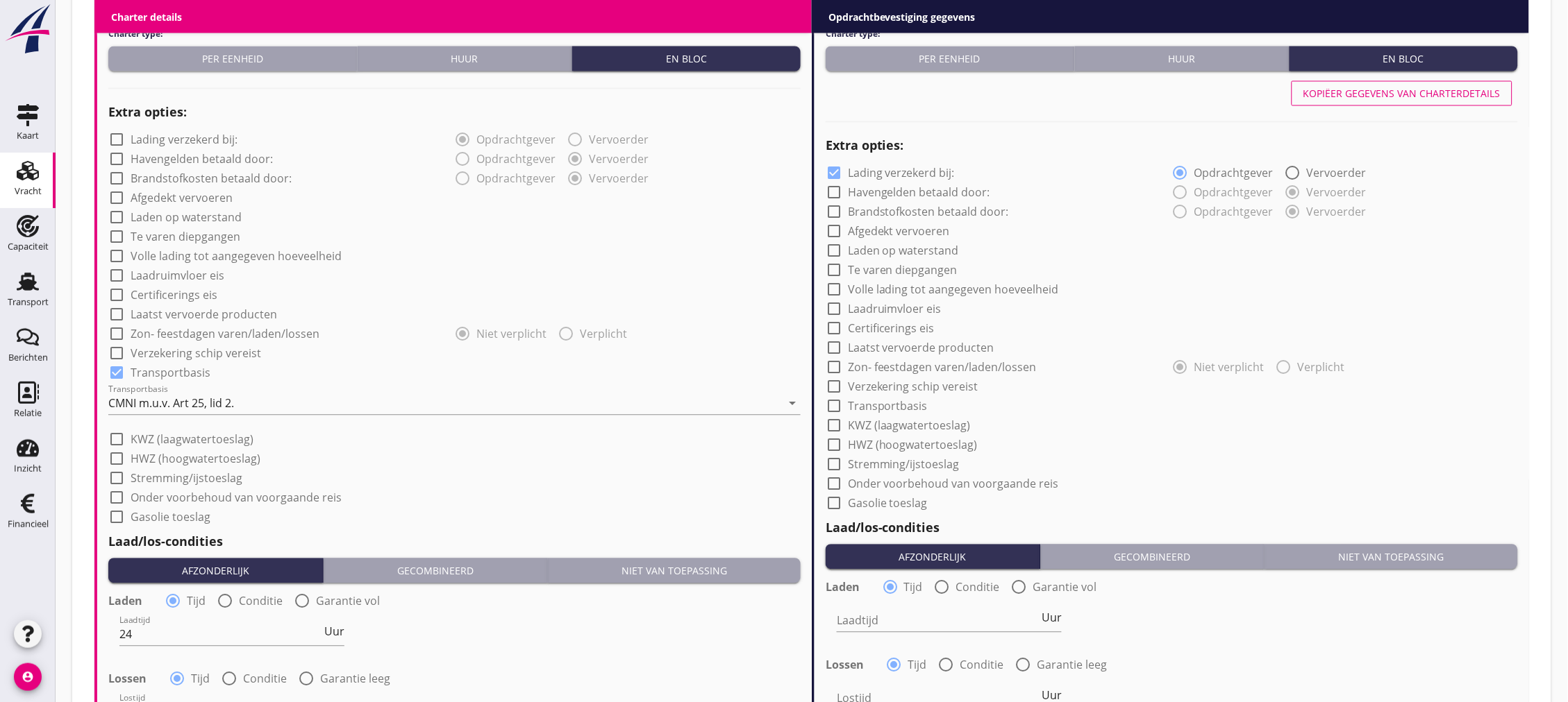
scroll to position [771, 0]
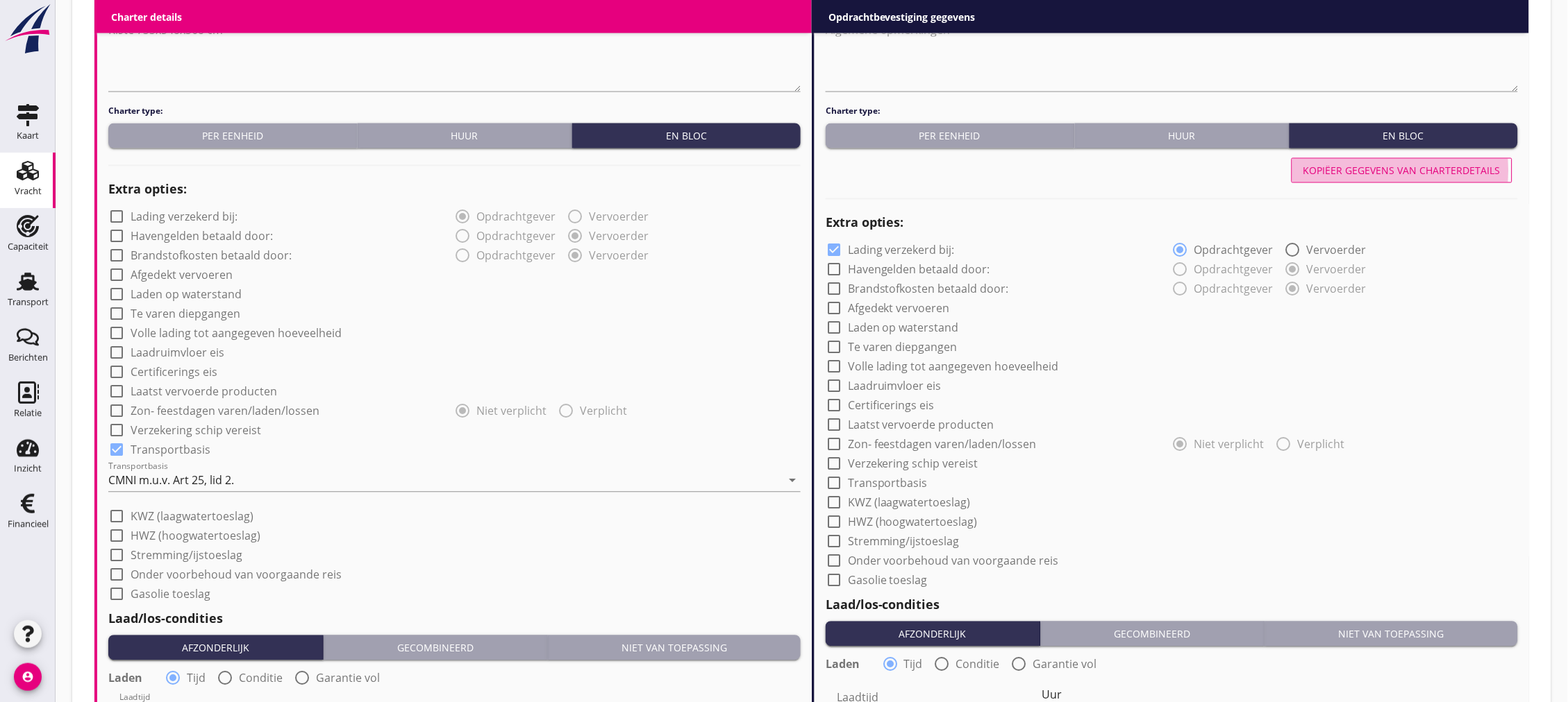
click at [1362, 174] on div "Kopiëer gegevens van charterdetails" at bounding box center [1402, 171] width 197 height 15
checkbox input "false"
checkbox input "true"
type input "24"
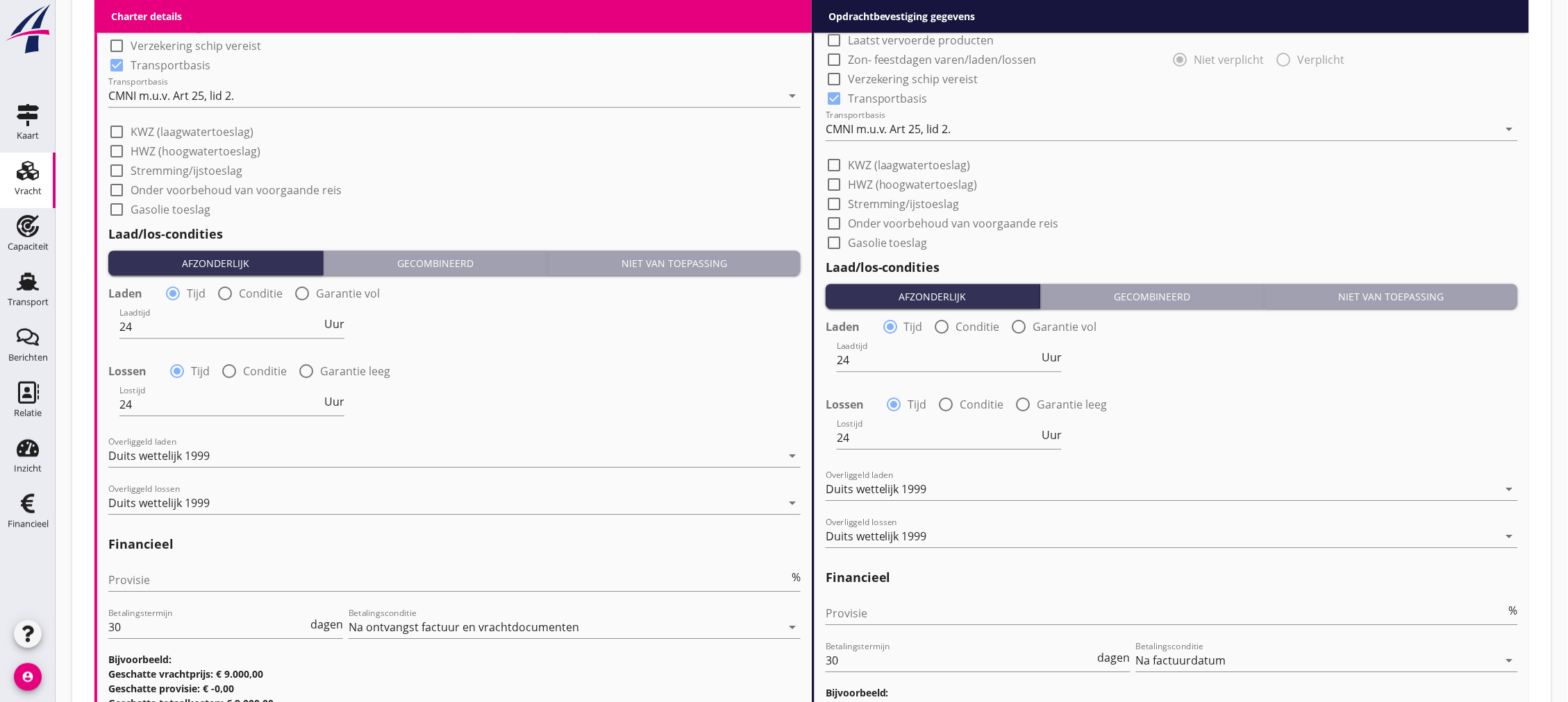
scroll to position [848, 0]
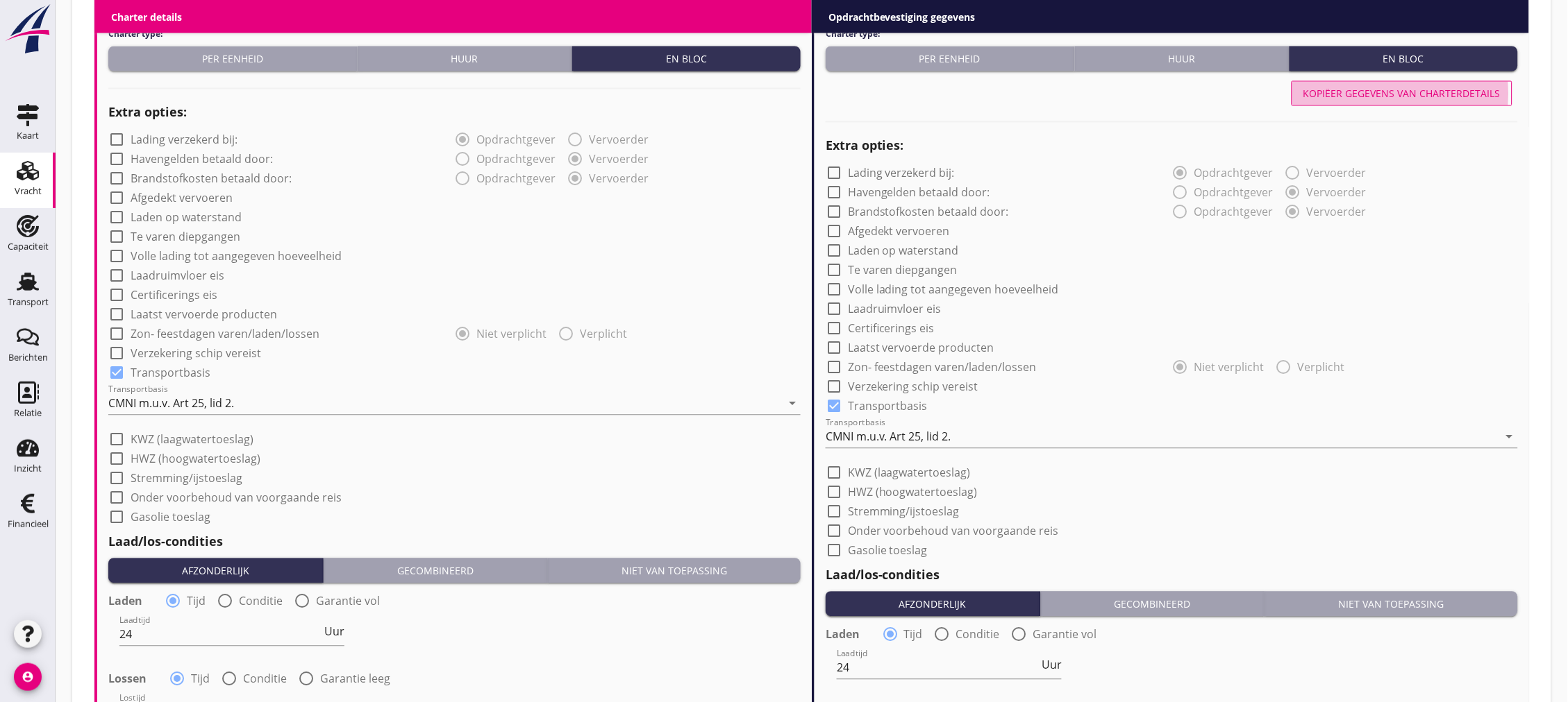
click at [1388, 84] on button "Kopiëer gegevens van charterdetails" at bounding box center [1402, 93] width 221 height 25
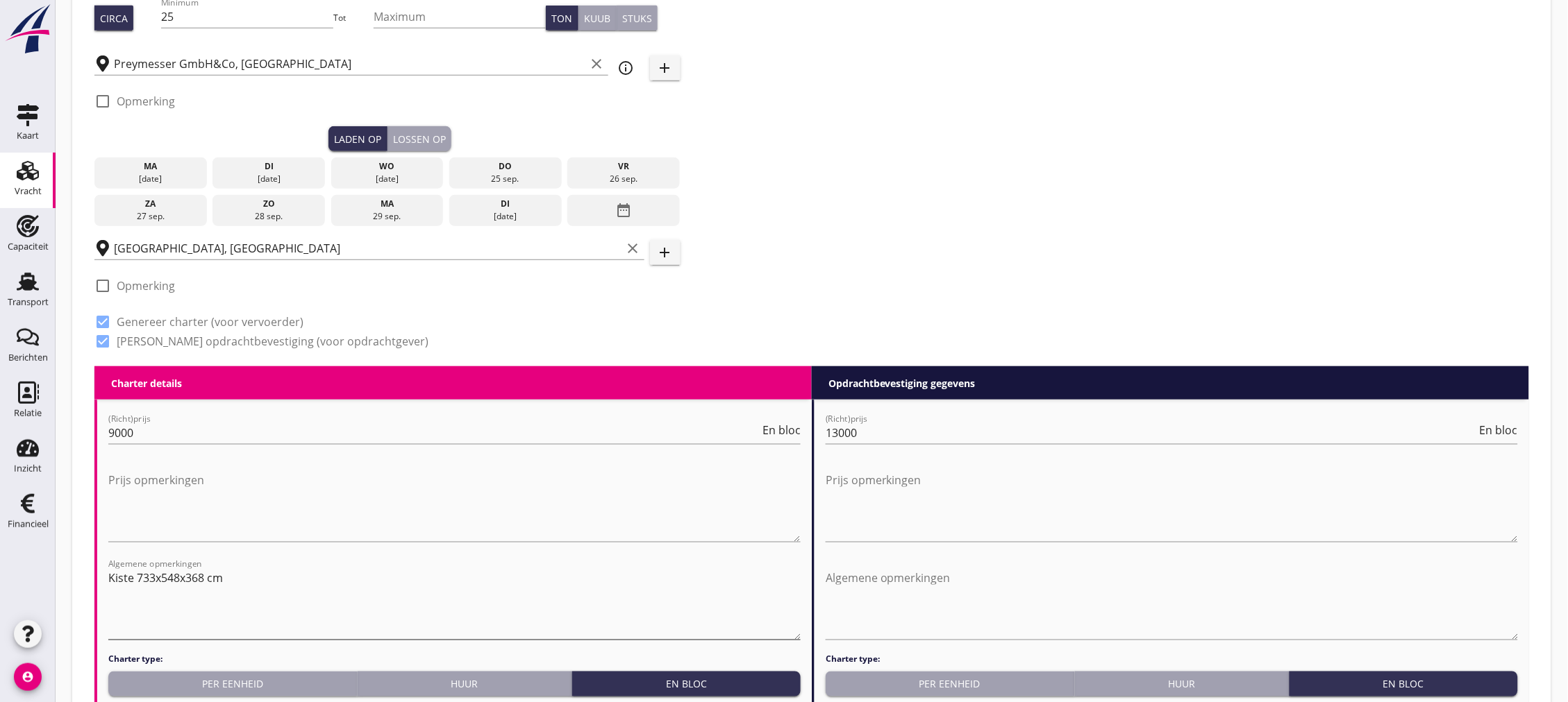
scroll to position [453, 0]
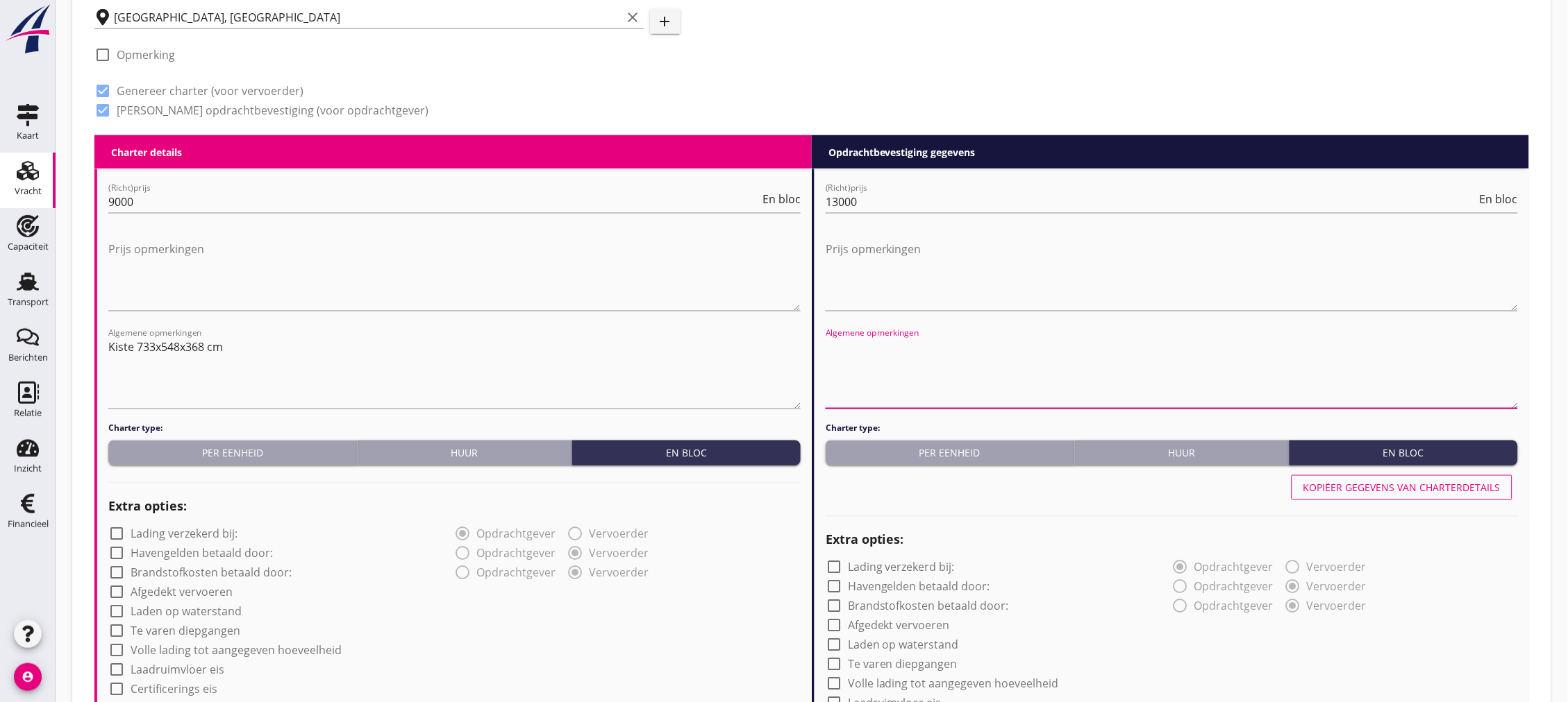
click at [990, 373] on textarea "Algemene opmerkingen" at bounding box center [1172, 372] width 692 height 73
paste textarea "733x548x368 cm"
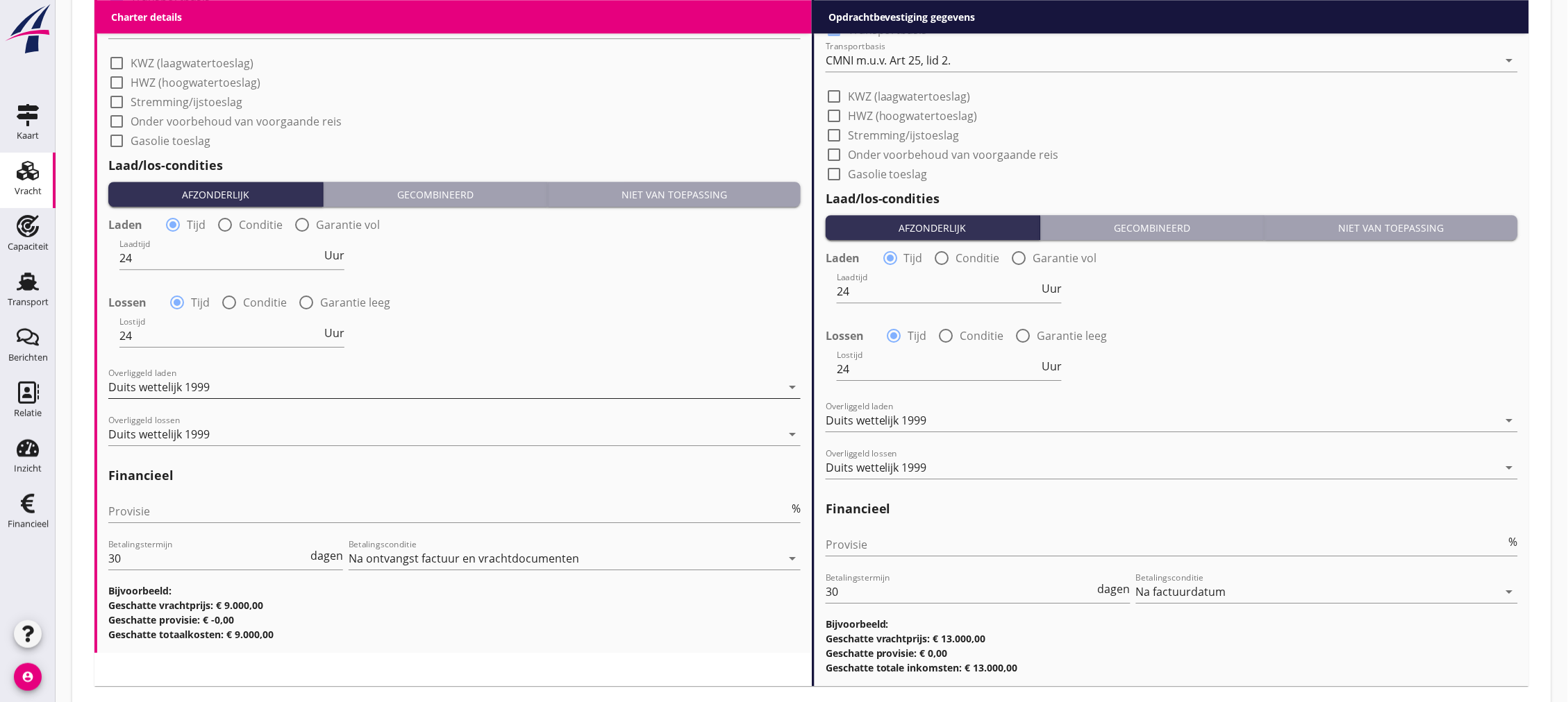
scroll to position [1302, 0]
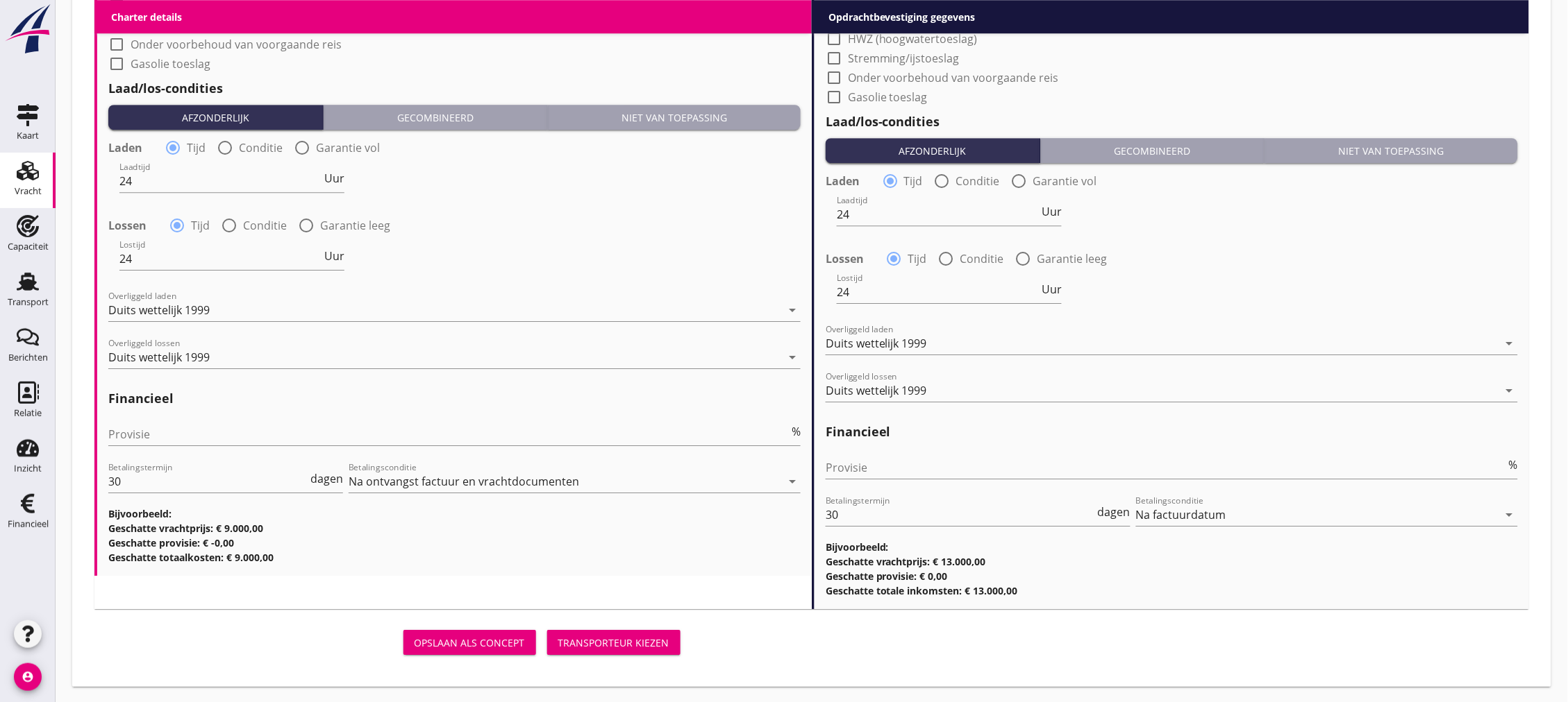
type textarea "733x548x368 cm"
click at [590, 636] on div "Transporteur kiezen" at bounding box center [614, 642] width 111 height 15
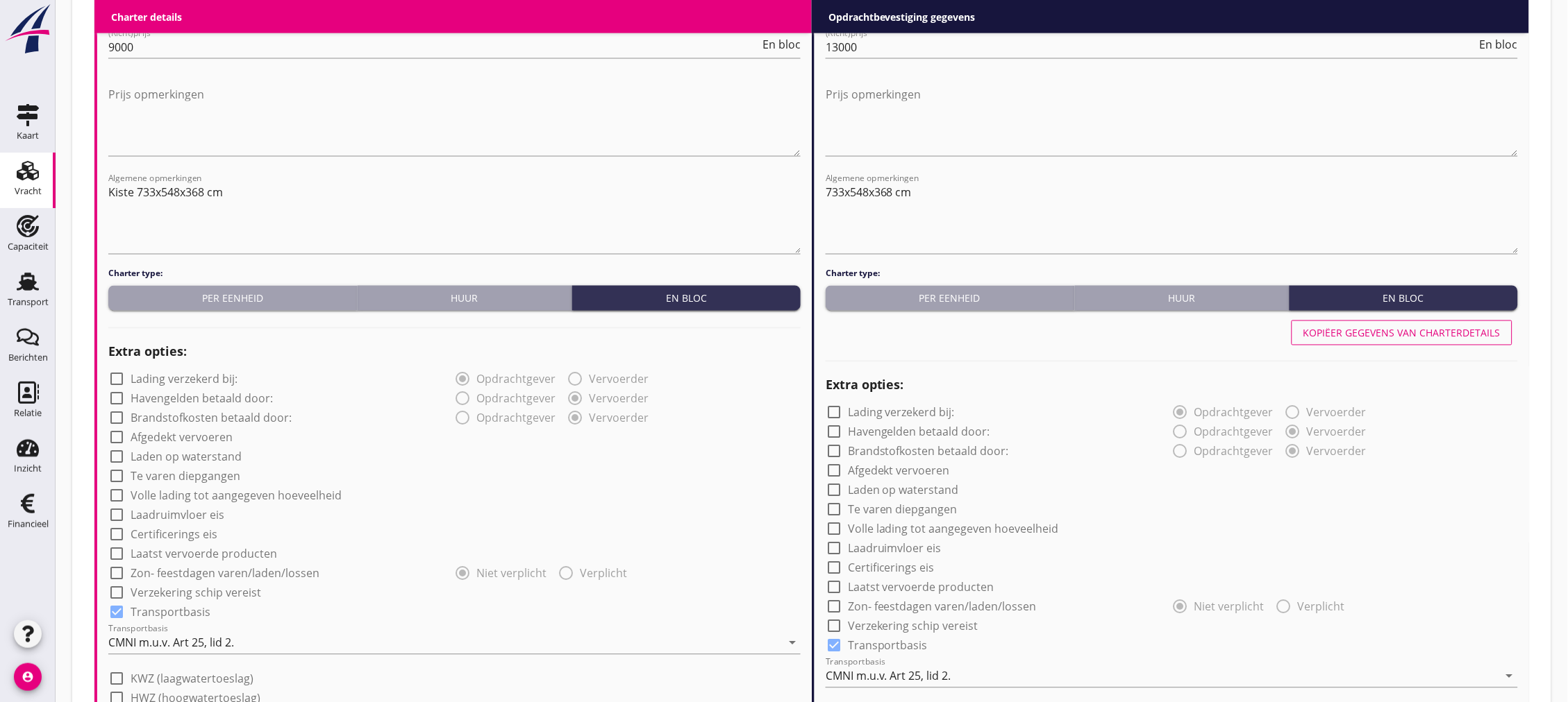
scroll to position [247, 0]
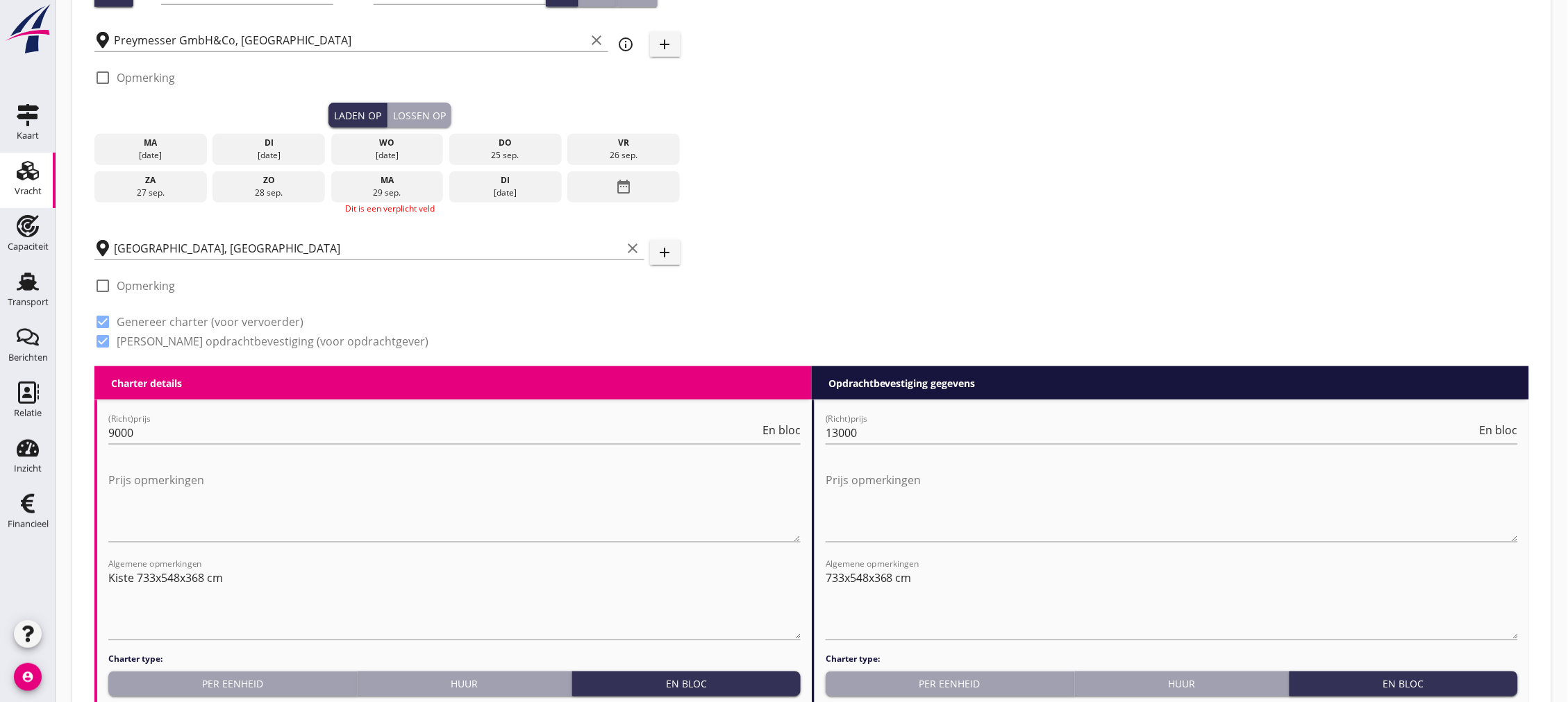
click at [621, 181] on icon "date_range" at bounding box center [623, 186] width 17 height 25
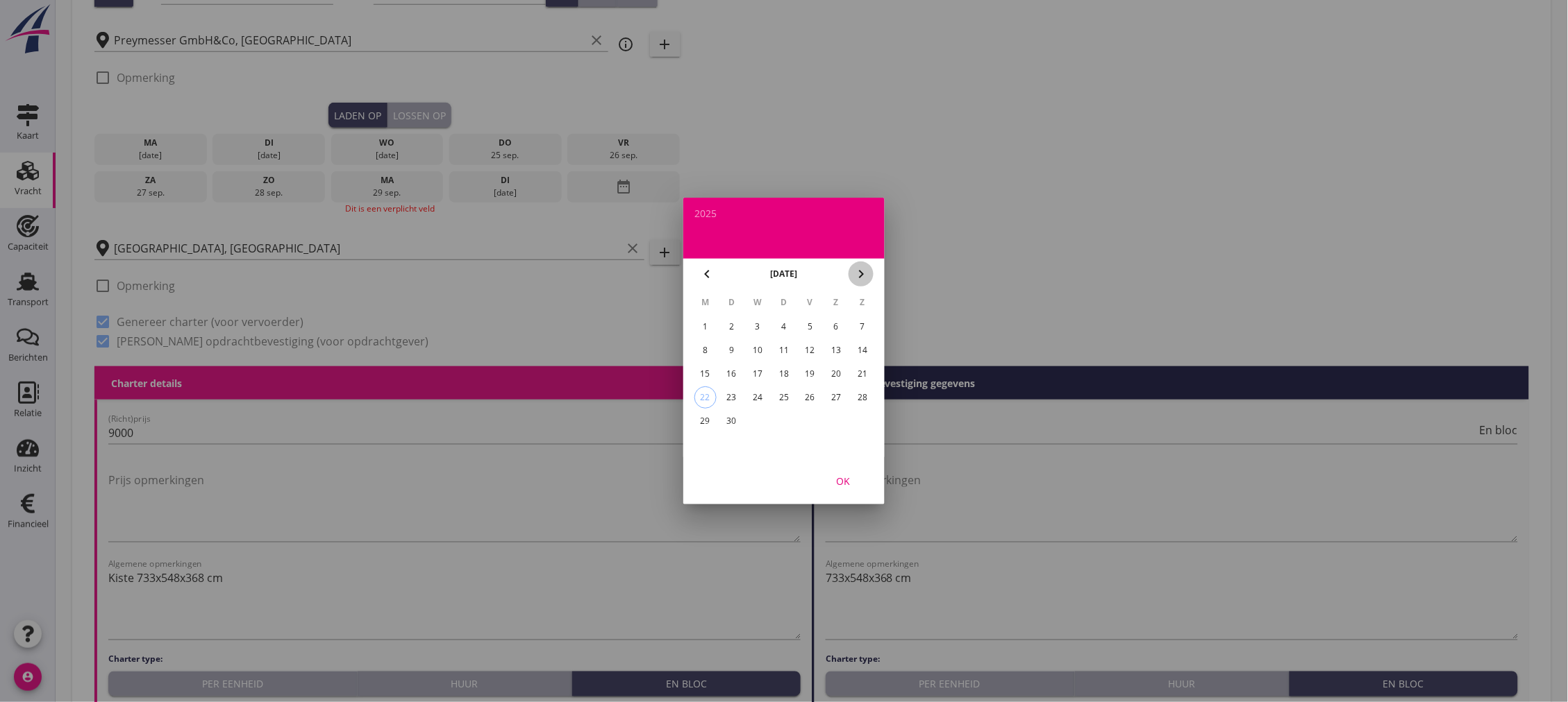
click at [855, 272] on icon "chevron_right" at bounding box center [861, 273] width 17 height 17
click at [751, 327] on div "1" at bounding box center [757, 327] width 22 height 22
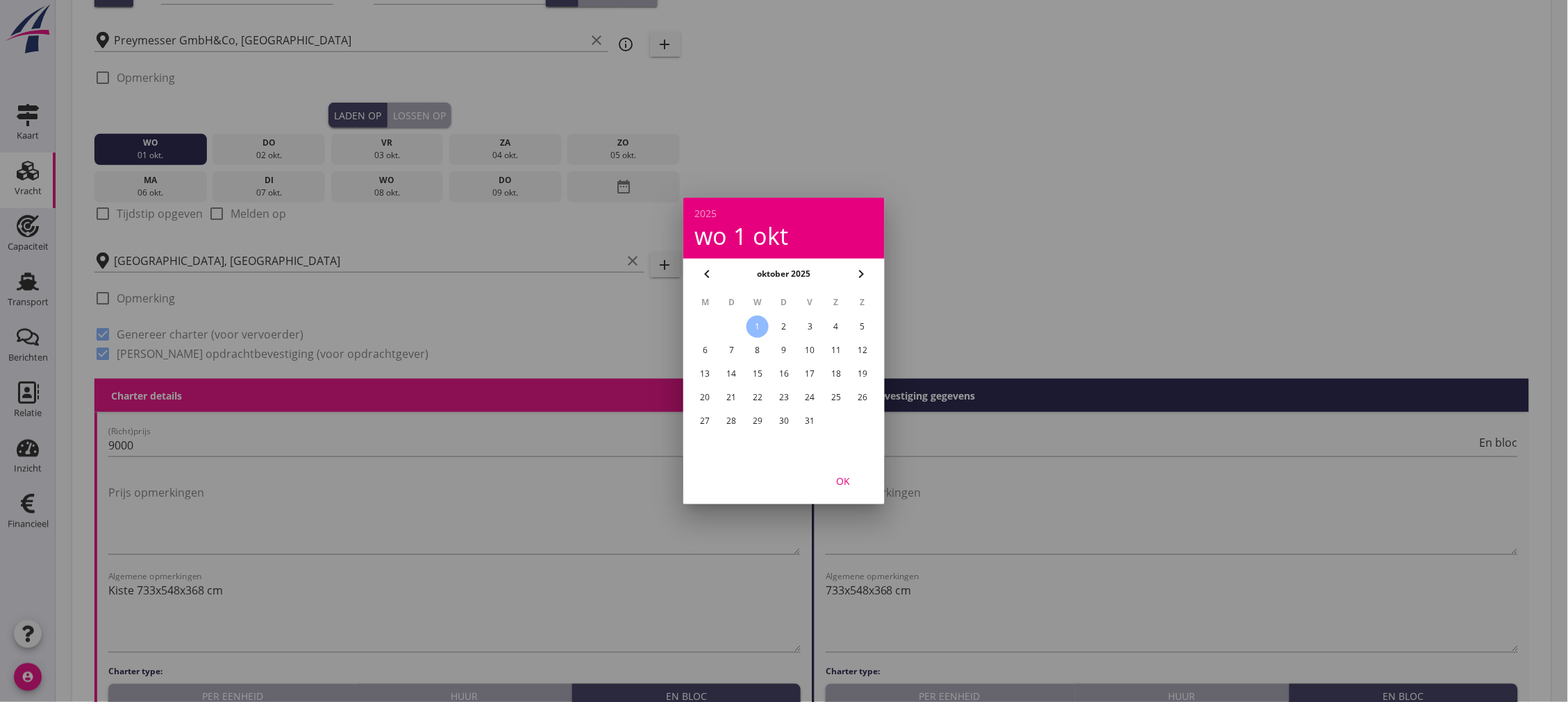
click at [838, 479] on div "OK" at bounding box center [843, 481] width 39 height 15
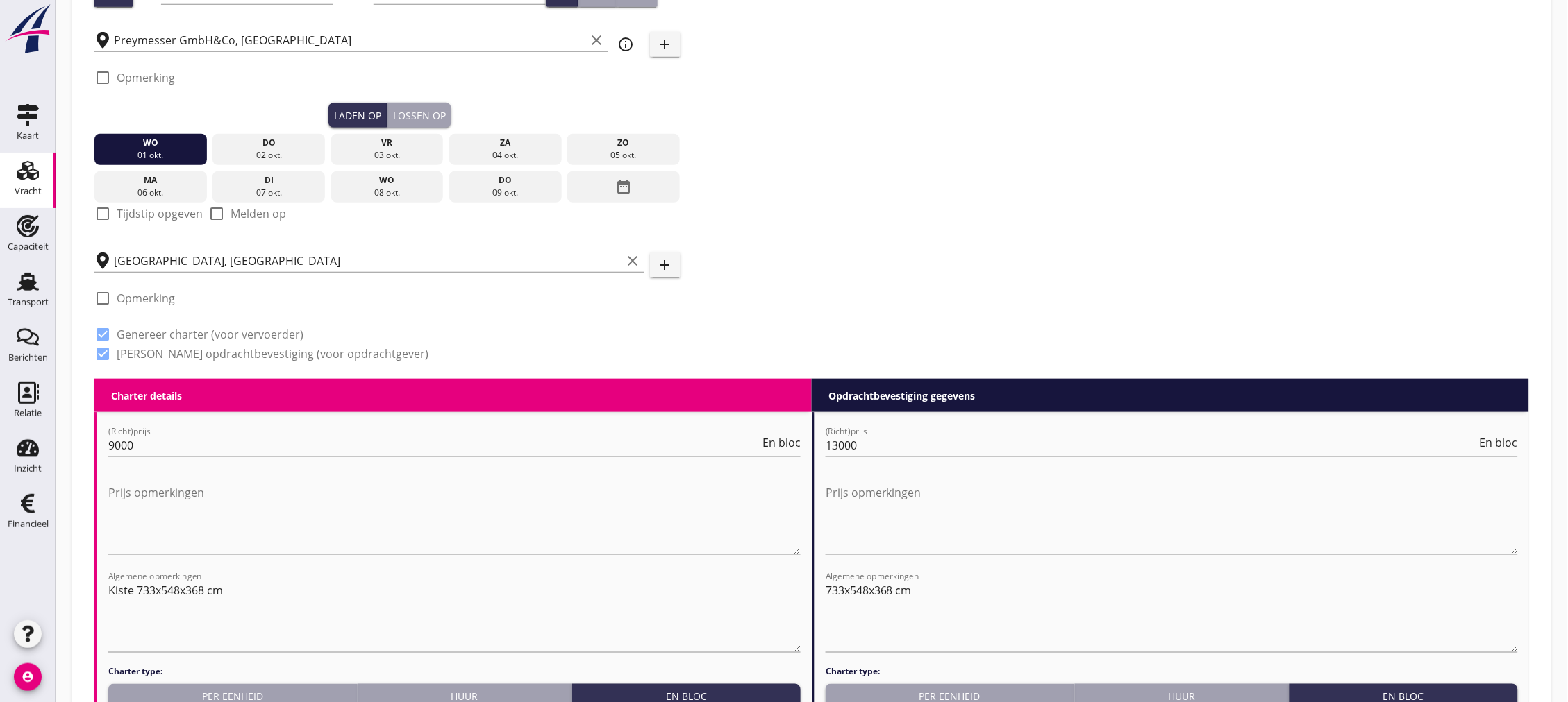
click at [148, 207] on label "Tijdstip opgeven" at bounding box center [159, 214] width 87 height 14
checkbox input "true"
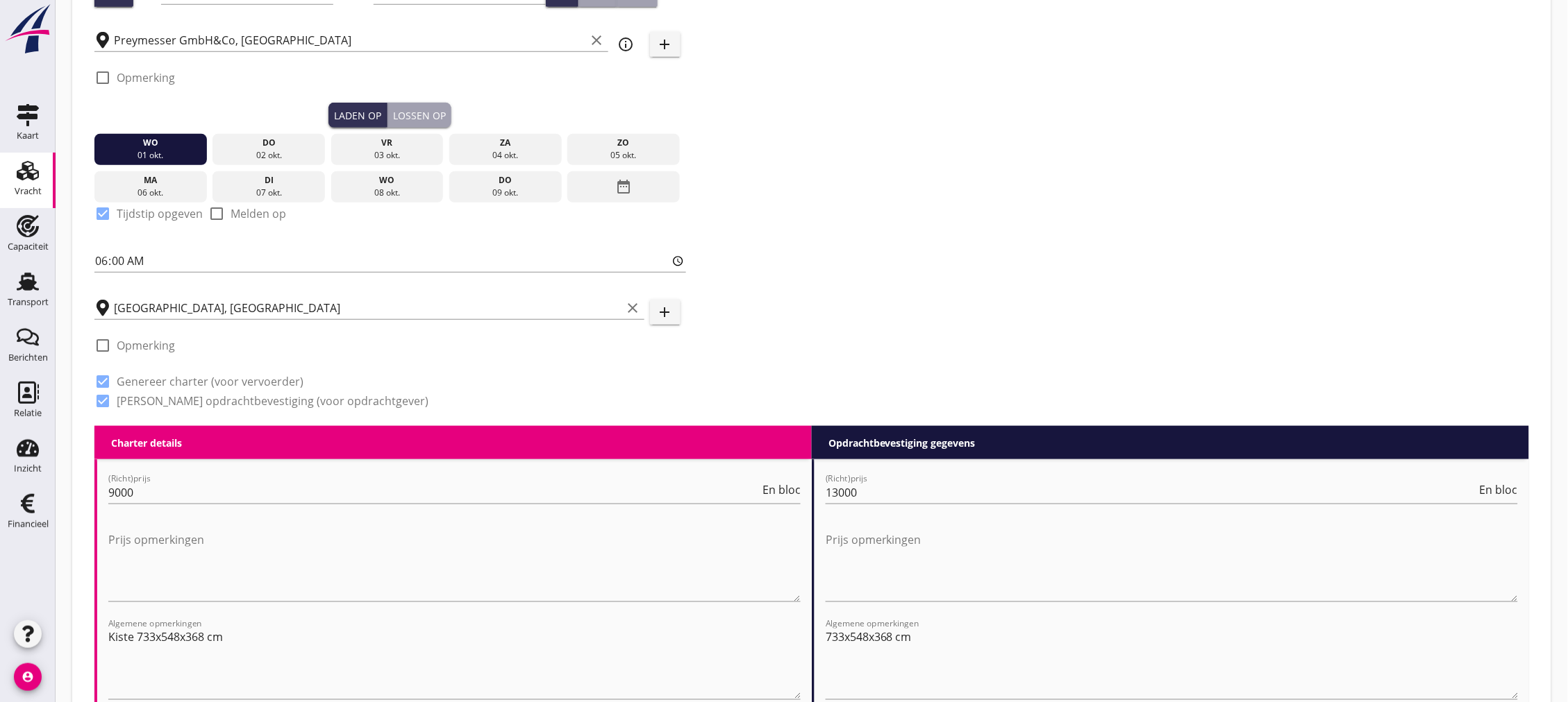
click at [434, 114] on div "Lossen op" at bounding box center [419, 115] width 53 height 15
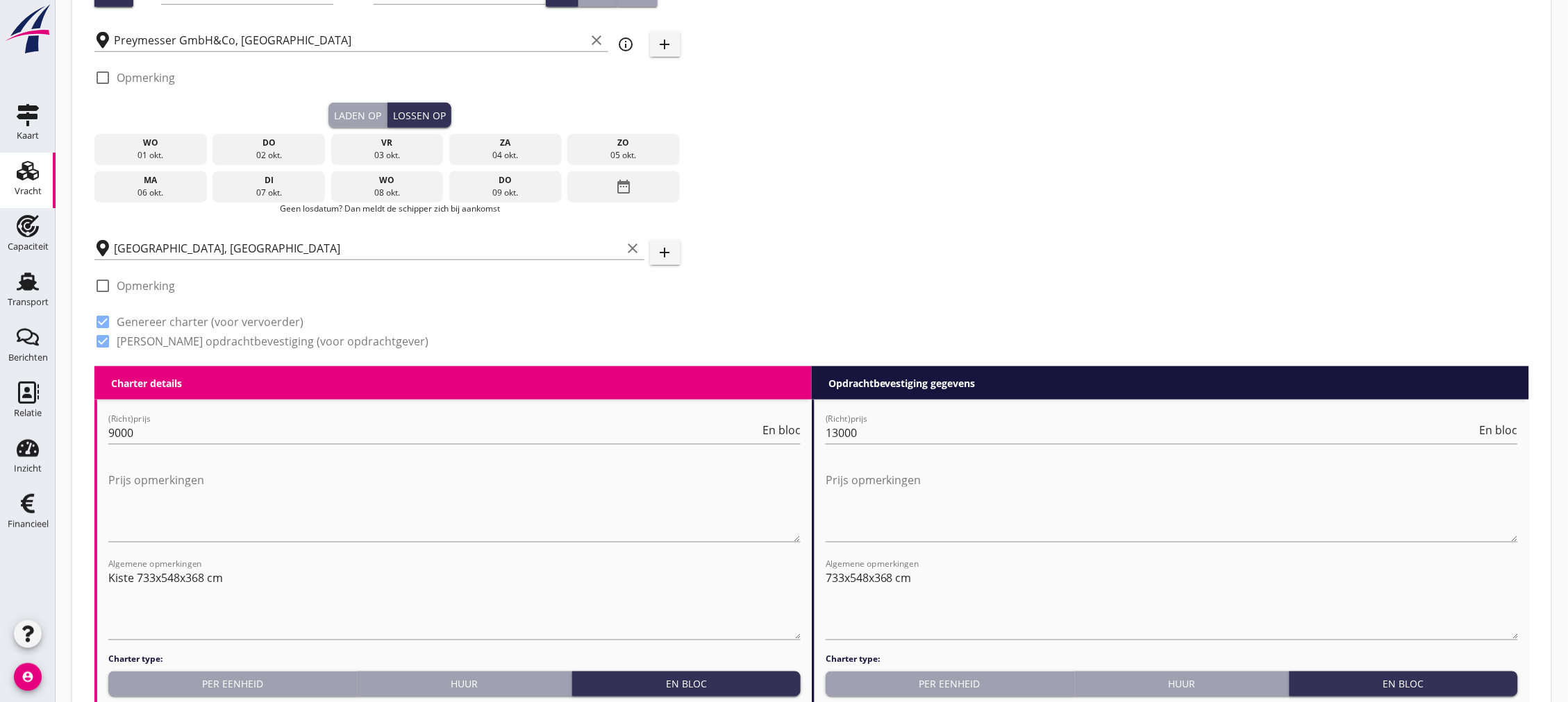
click at [162, 187] on div "06 okt." at bounding box center [150, 193] width 105 height 13
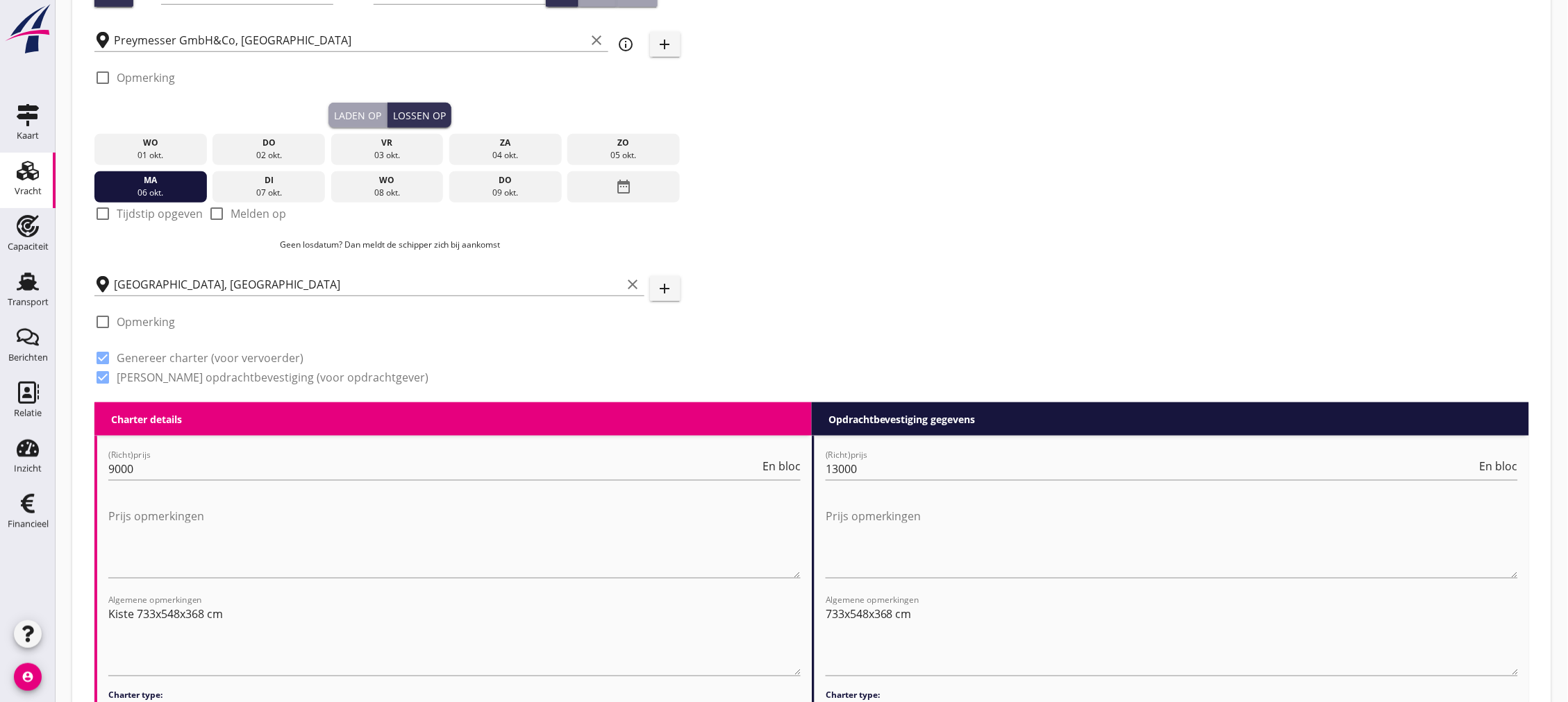
click at [187, 213] on label "Tijdstip opgeven" at bounding box center [159, 214] width 87 height 14
checkbox input "true"
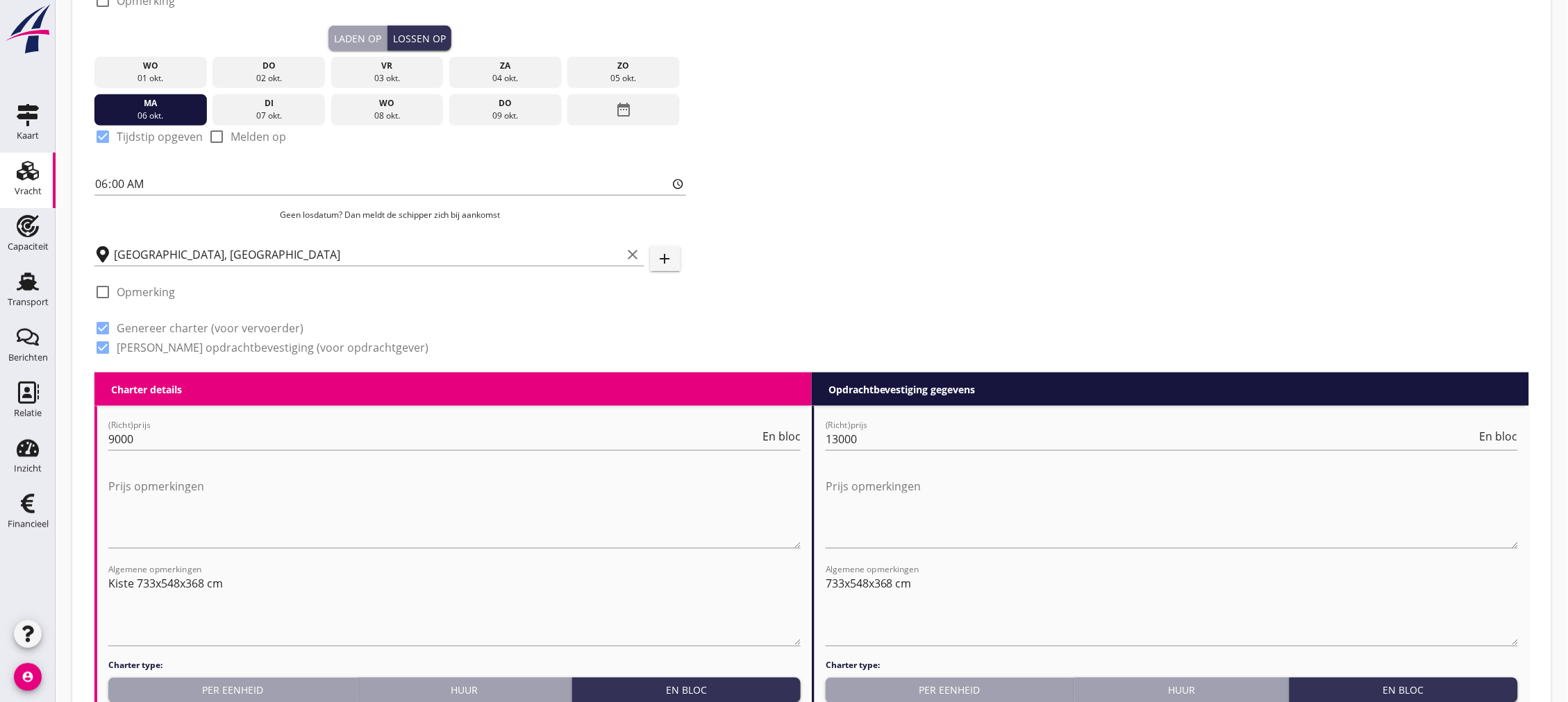
scroll to position [787, 0]
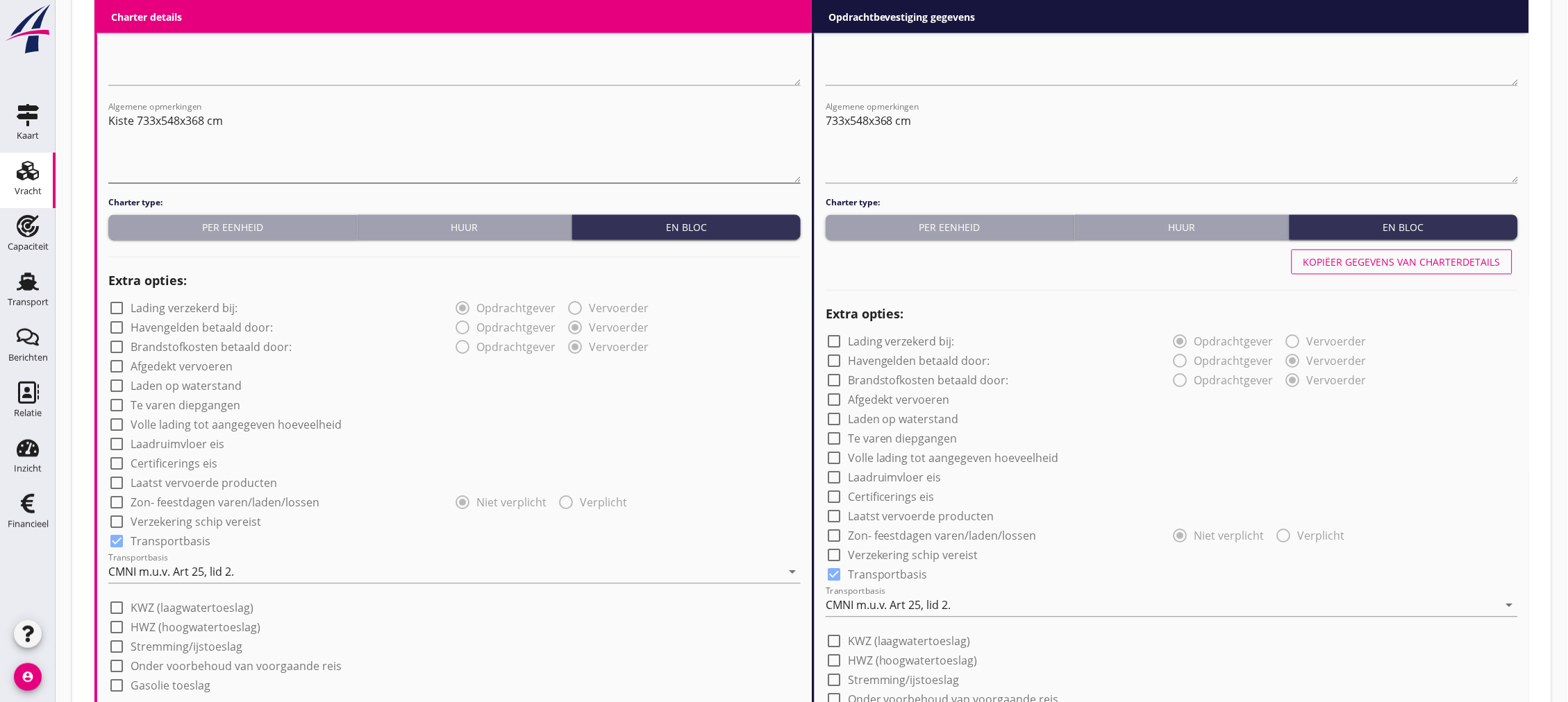
click at [300, 113] on textarea "Kiste 733x548x368 cm" at bounding box center [455, 146] width 692 height 73
click at [200, 123] on textarea "Kiste 733x548x368 cm" at bounding box center [455, 146] width 692 height 73
click at [406, 118] on textarea "Kiste 733x548x368cm. Loschplannung uber Bonvent. Agwwp" at bounding box center [455, 146] width 692 height 73
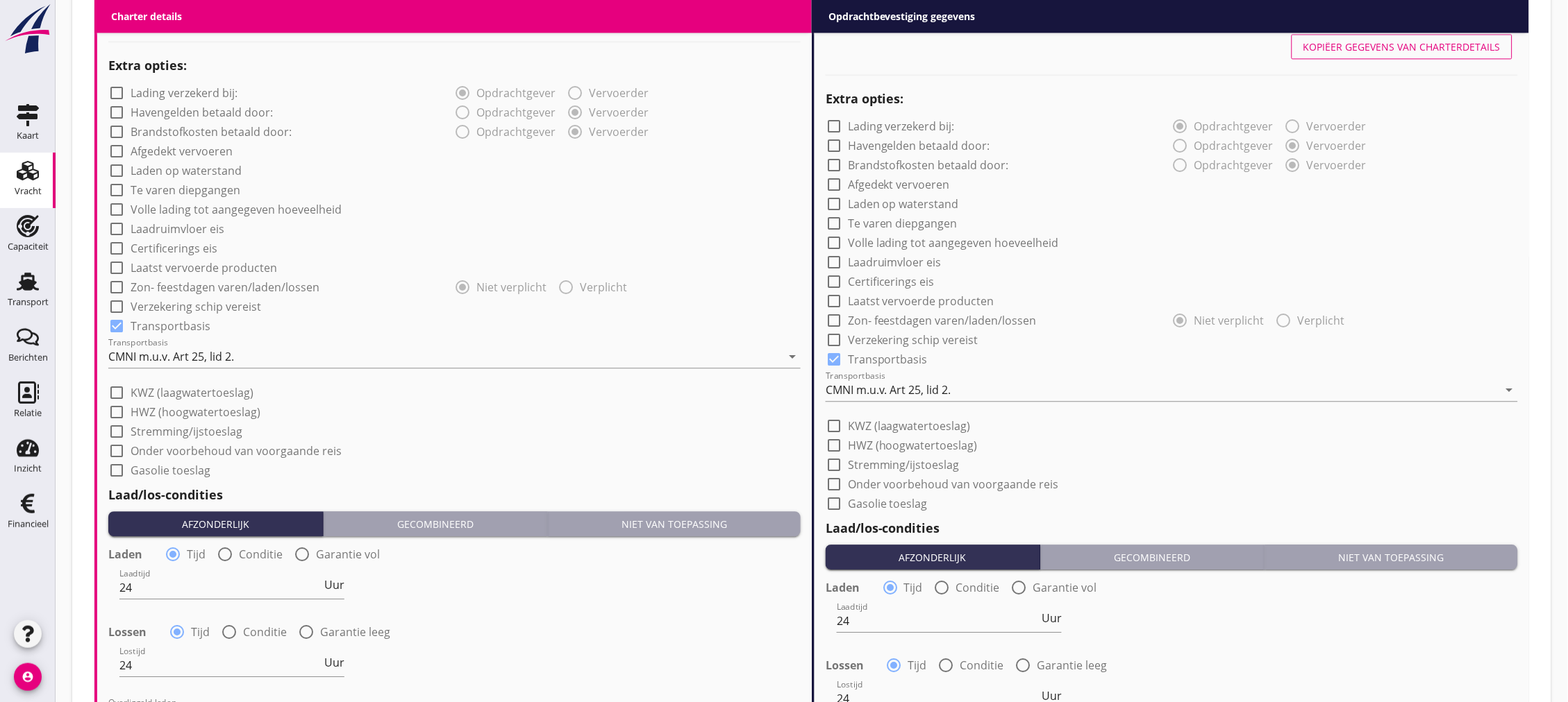
scroll to position [1410, 0]
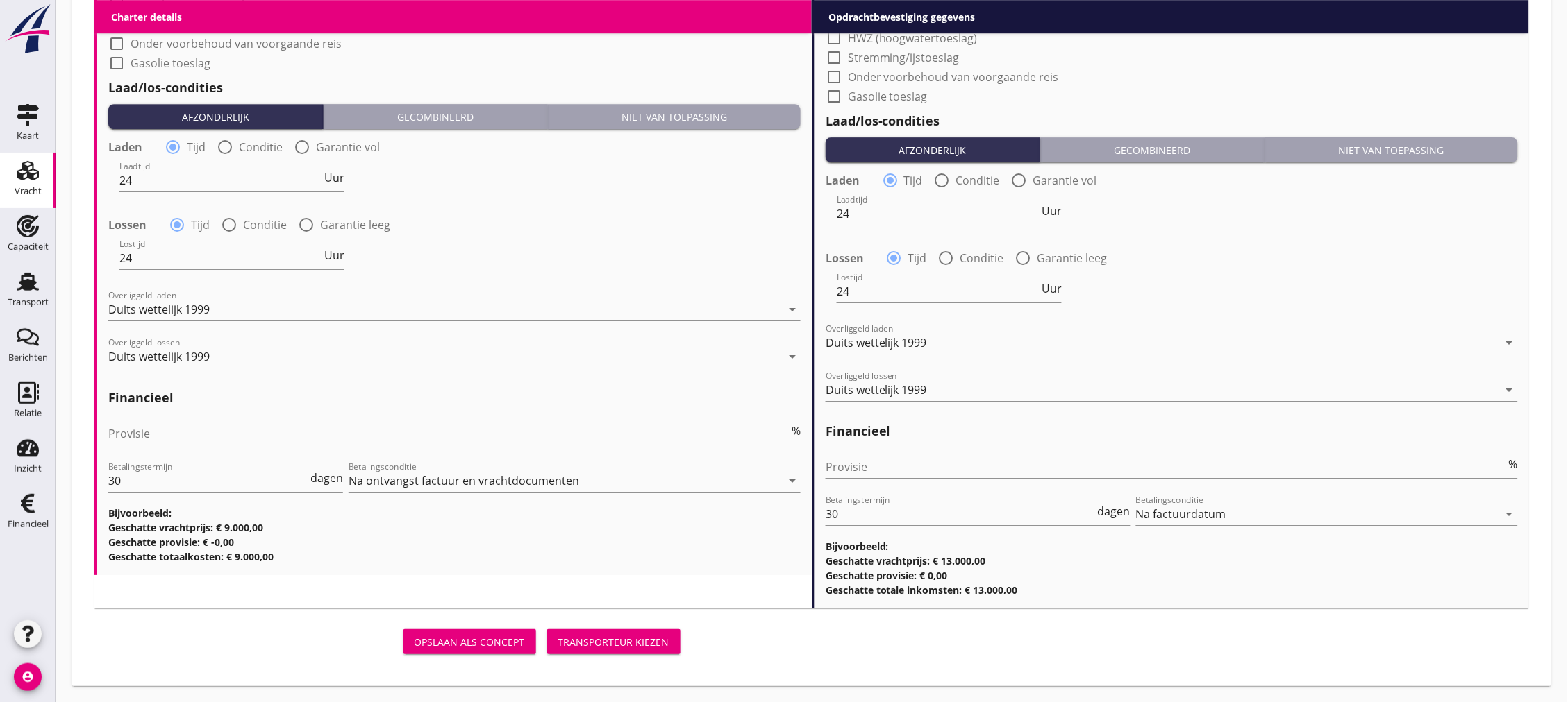
type textarea "Kiste 733x548x368cm. Loschplannung uber Bonvent. Agw-wp"
click at [576, 647] on div "Transporteur kiezen" at bounding box center [614, 642] width 111 height 15
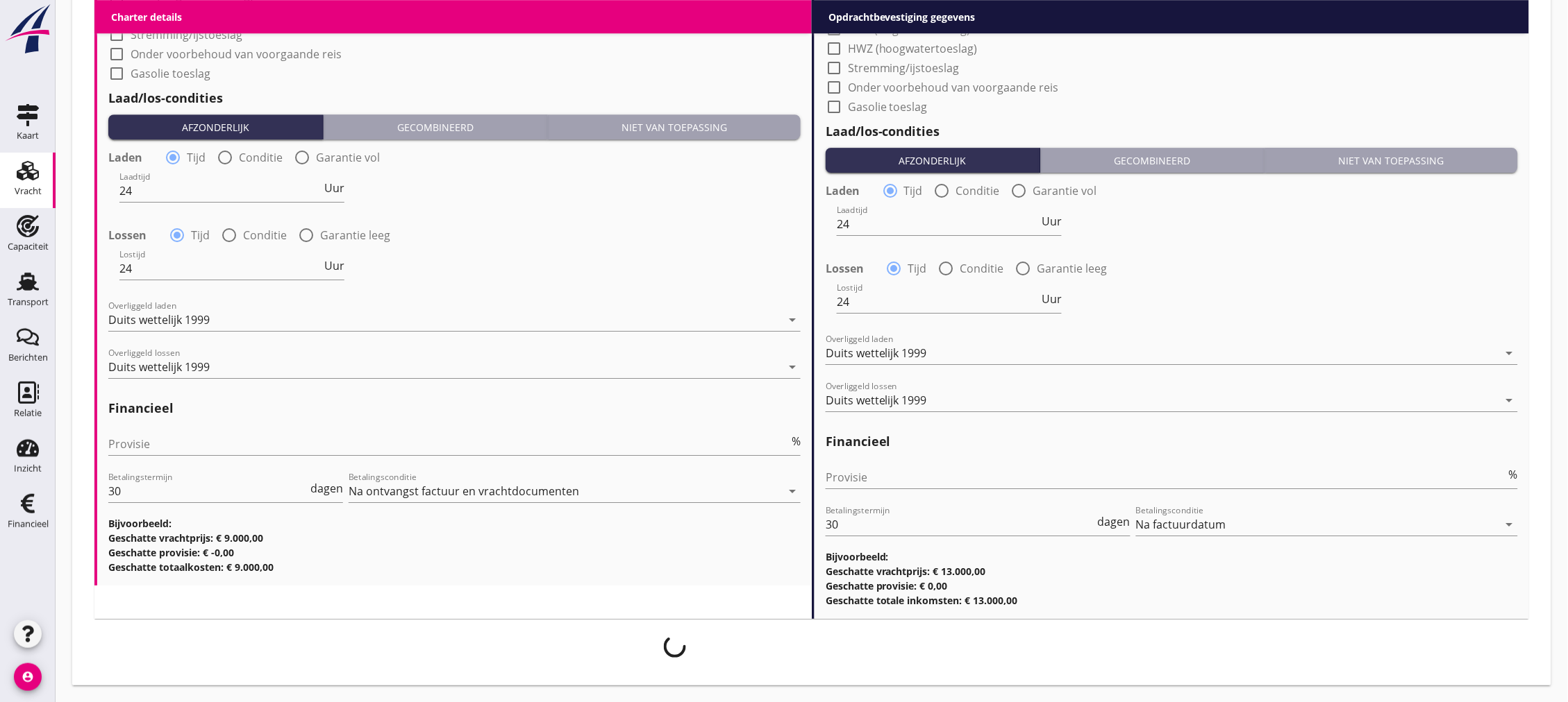
scroll to position [1398, 0]
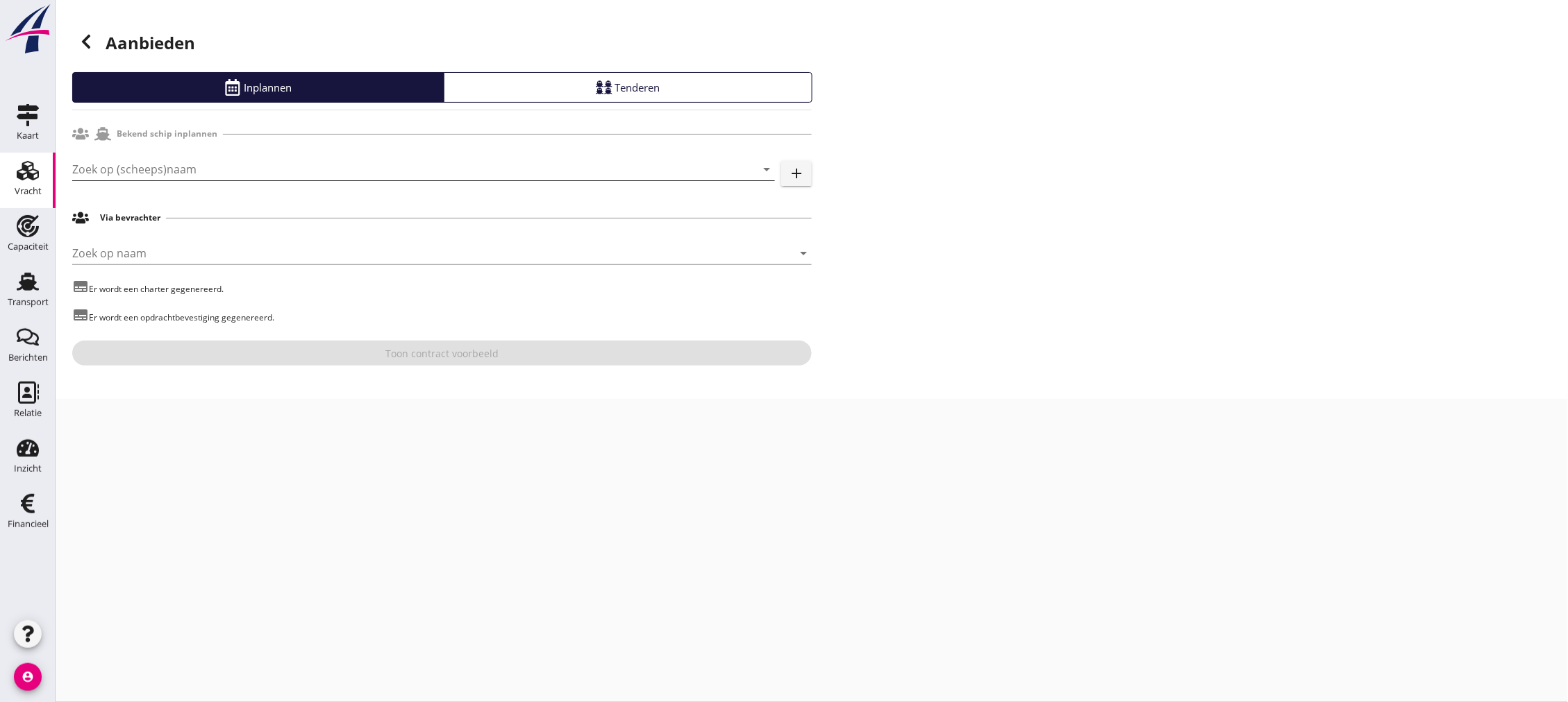
click at [260, 157] on div "Zoek op (scheeps)naam arrow_drop_down add" at bounding box center [442, 172] width 739 height 45
click at [262, 164] on input "Zoek op (scheeps)naam" at bounding box center [404, 169] width 664 height 22
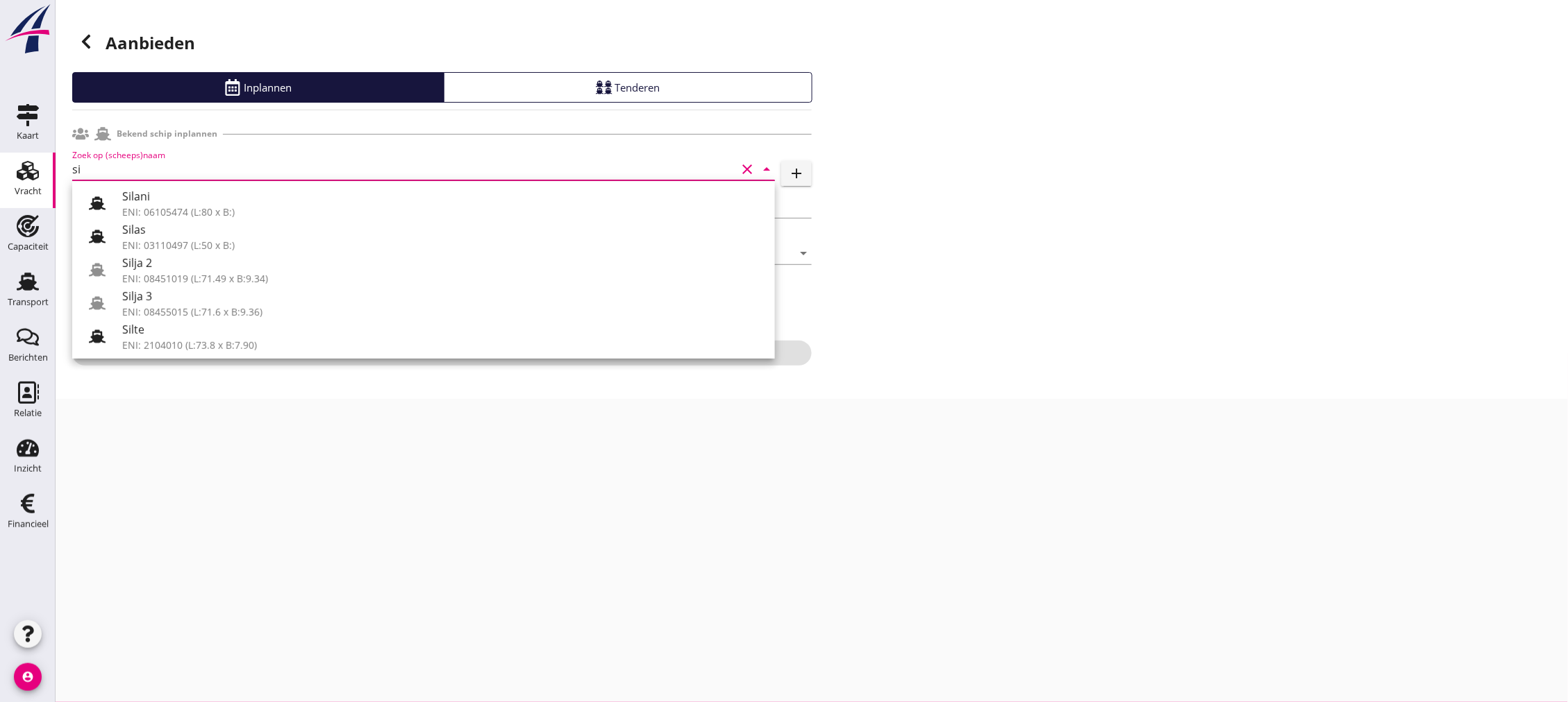
type input "s"
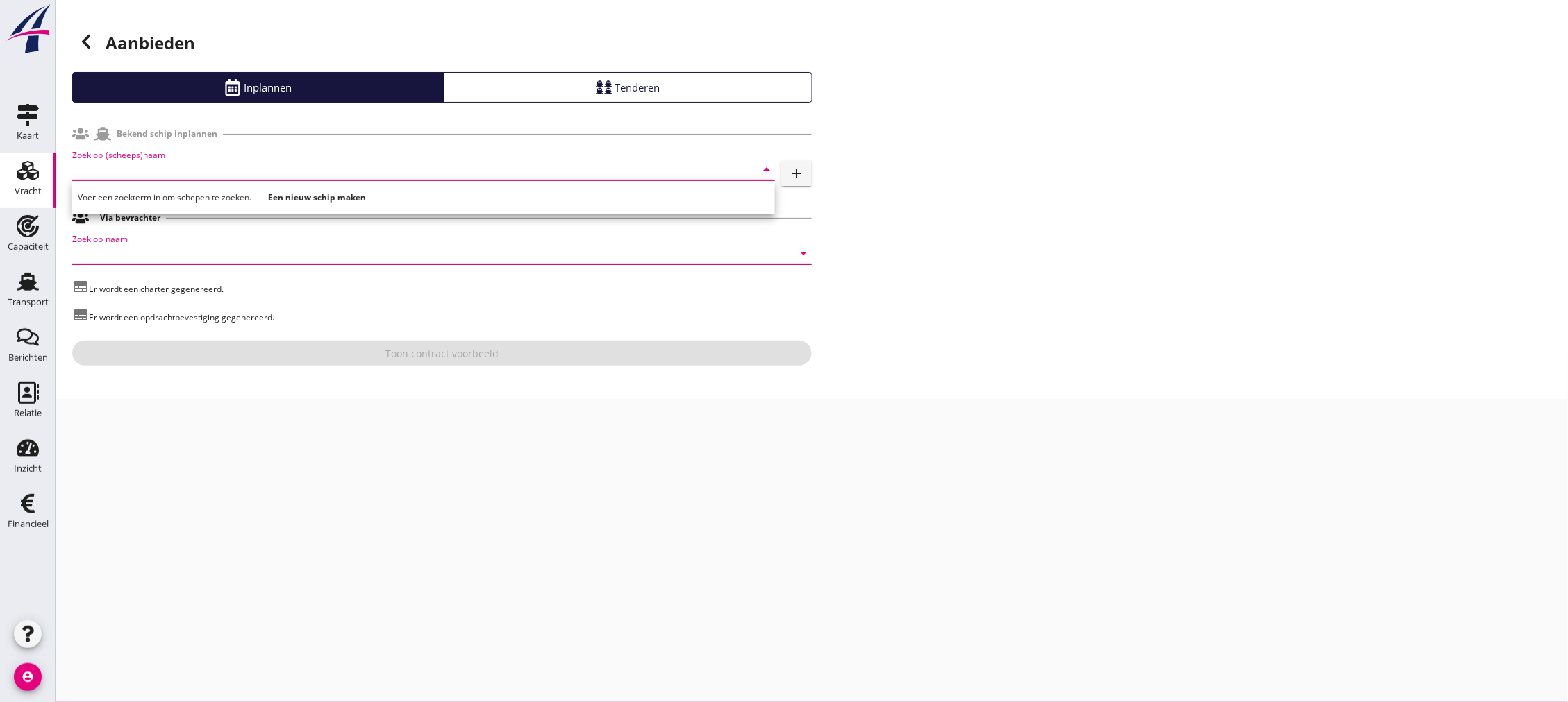
click at [244, 261] on input "Zoek op naam" at bounding box center [423, 254] width 700 height 22
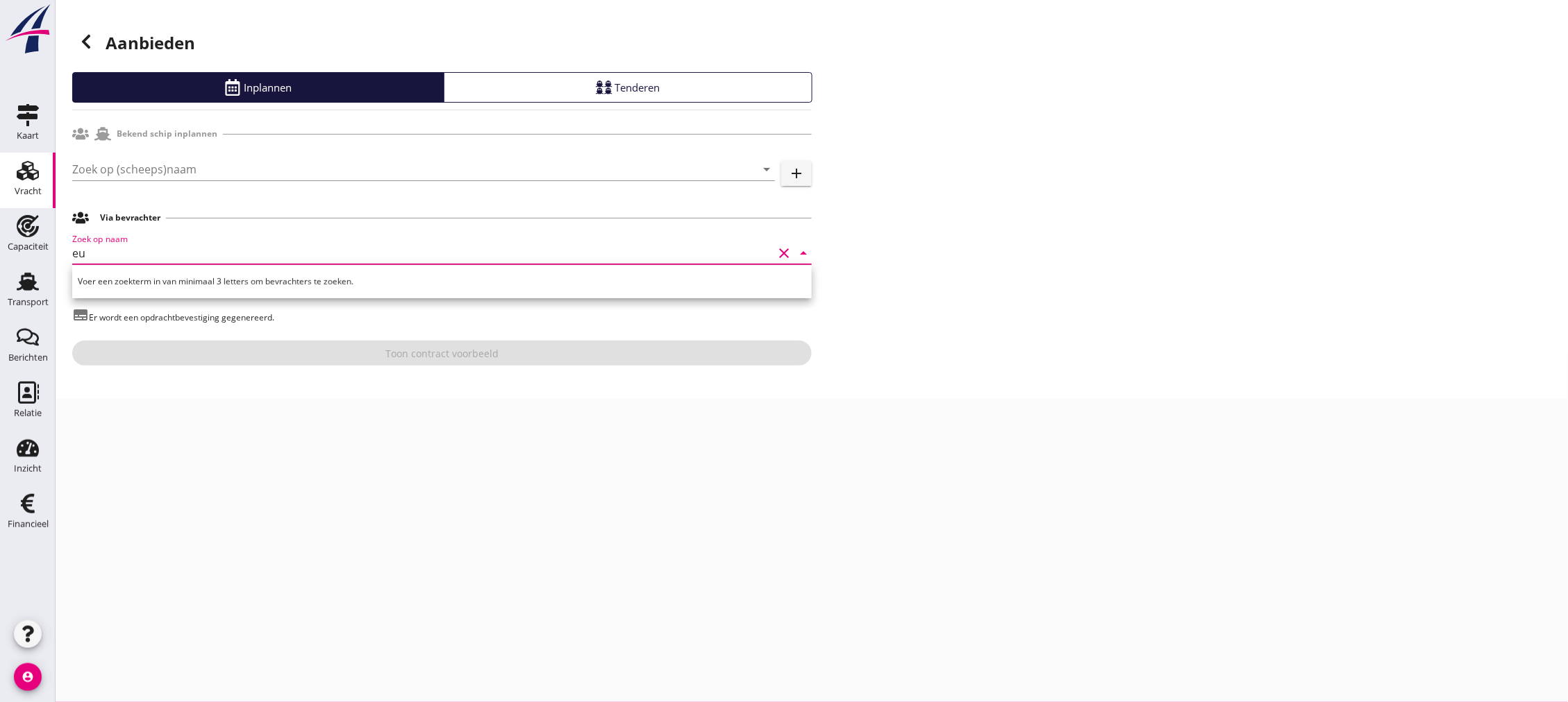
type input "e"
click at [93, 37] on icon at bounding box center [86, 42] width 17 height 17
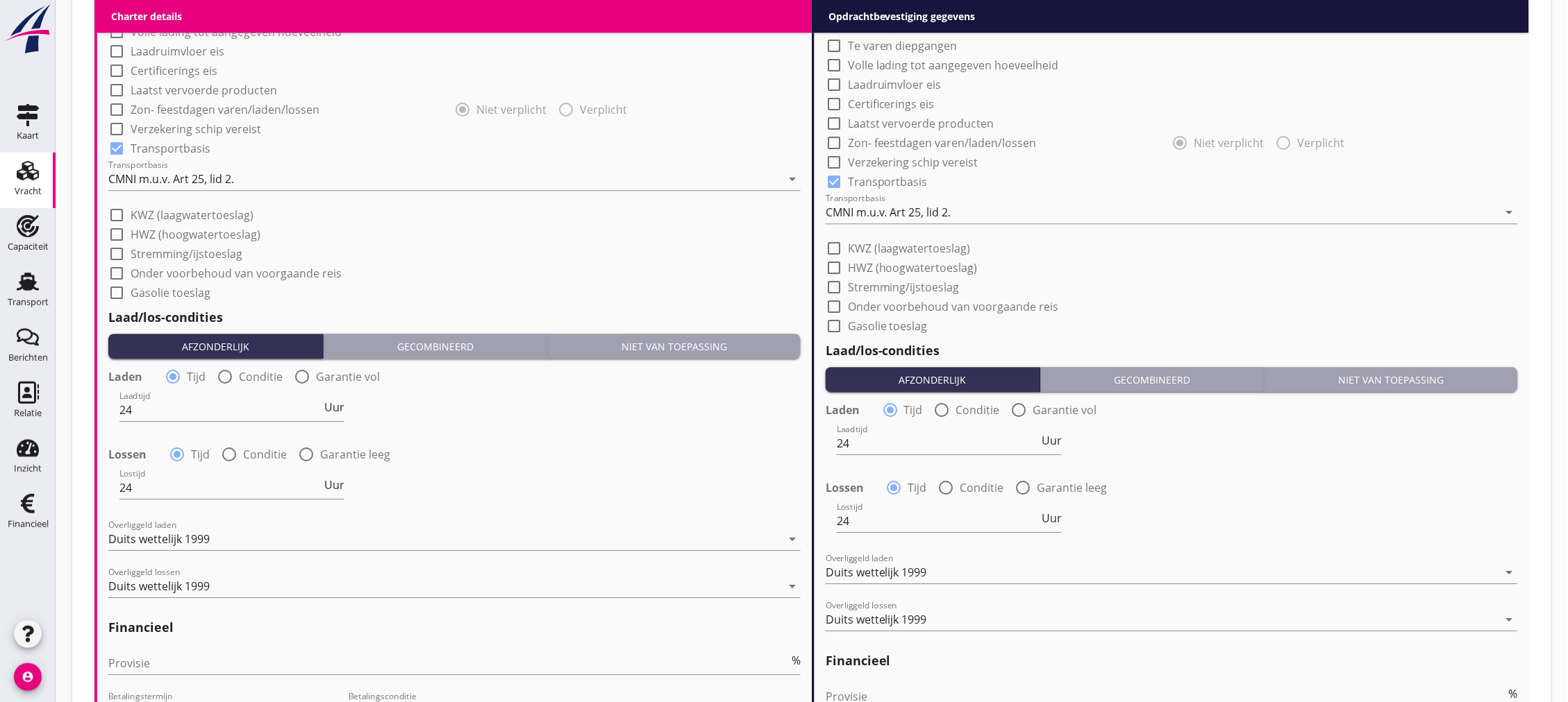
scroll to position [1385, 0]
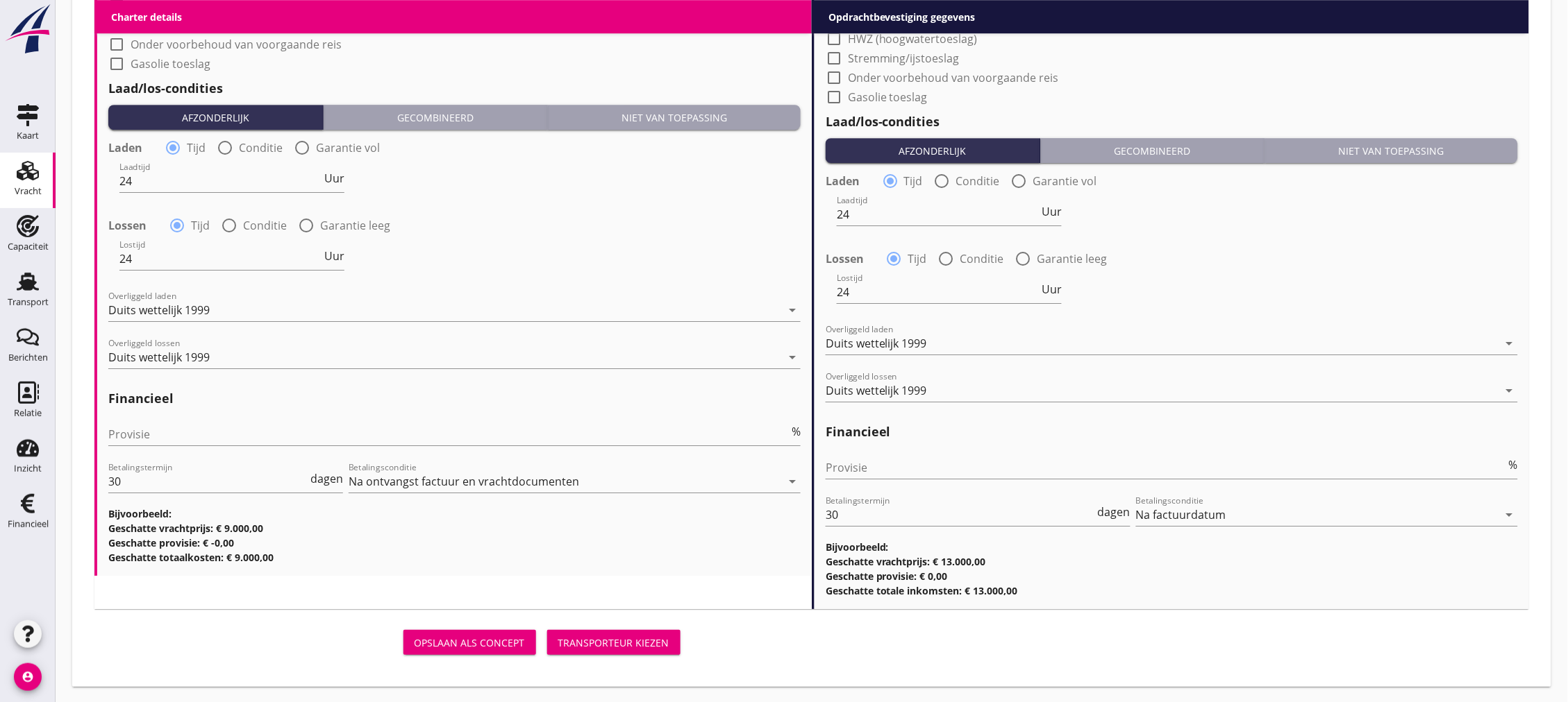
click at [509, 643] on div "Opslaan als concept" at bounding box center [470, 642] width 110 height 15
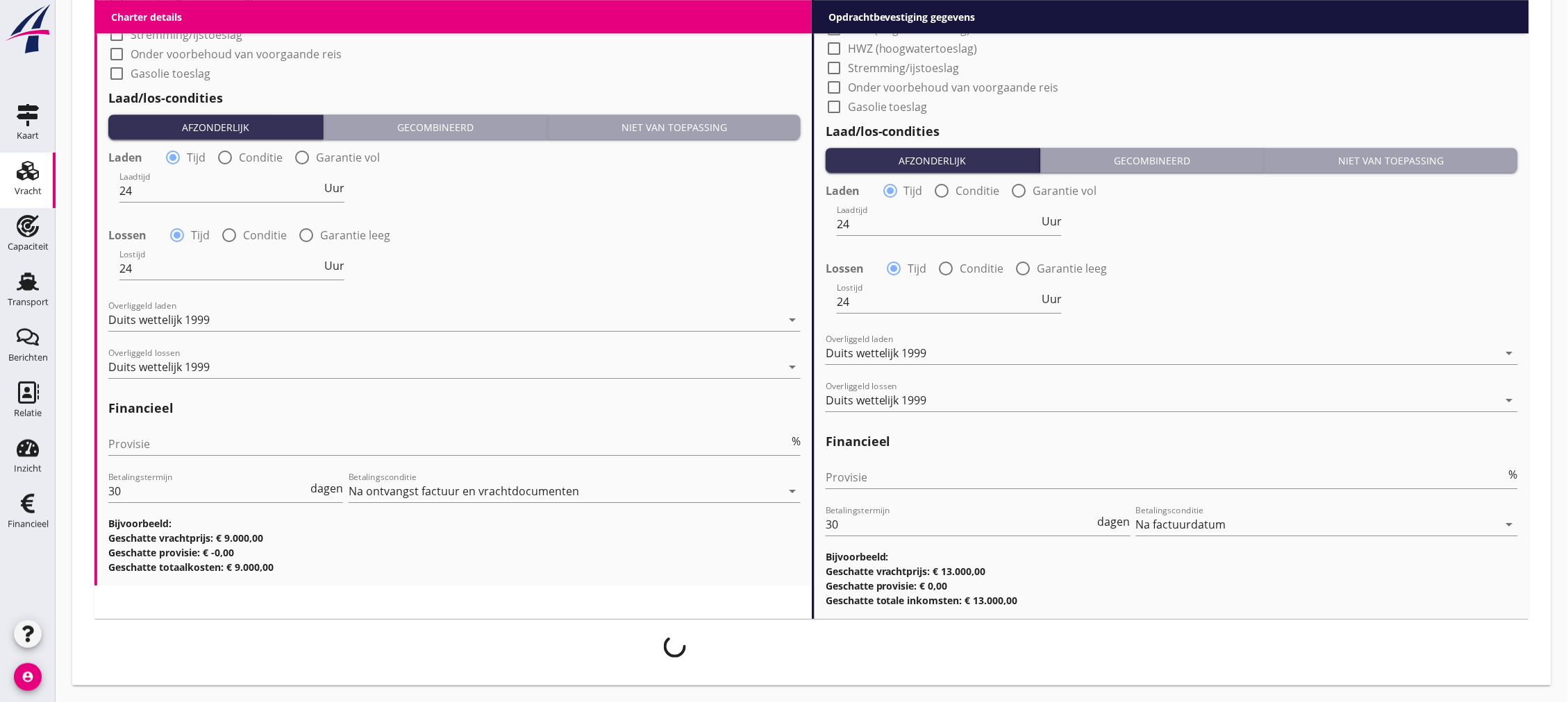
scroll to position [1375, 0]
